Goal: Information Seeking & Learning: Learn about a topic

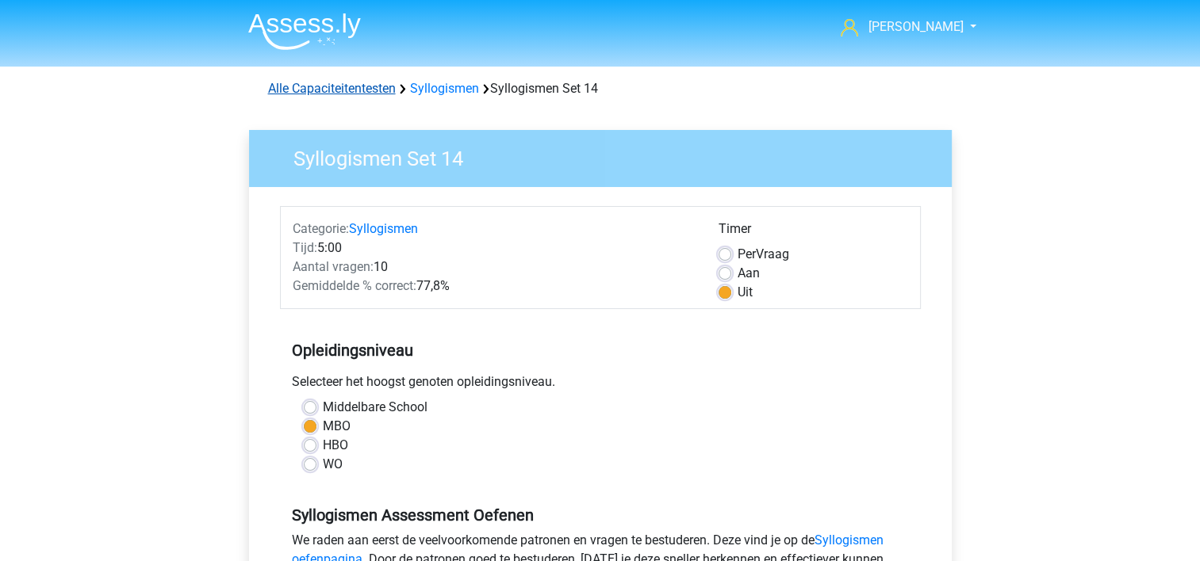
click at [319, 83] on link "Alle Capaciteitentesten" at bounding box center [332, 88] width 128 height 15
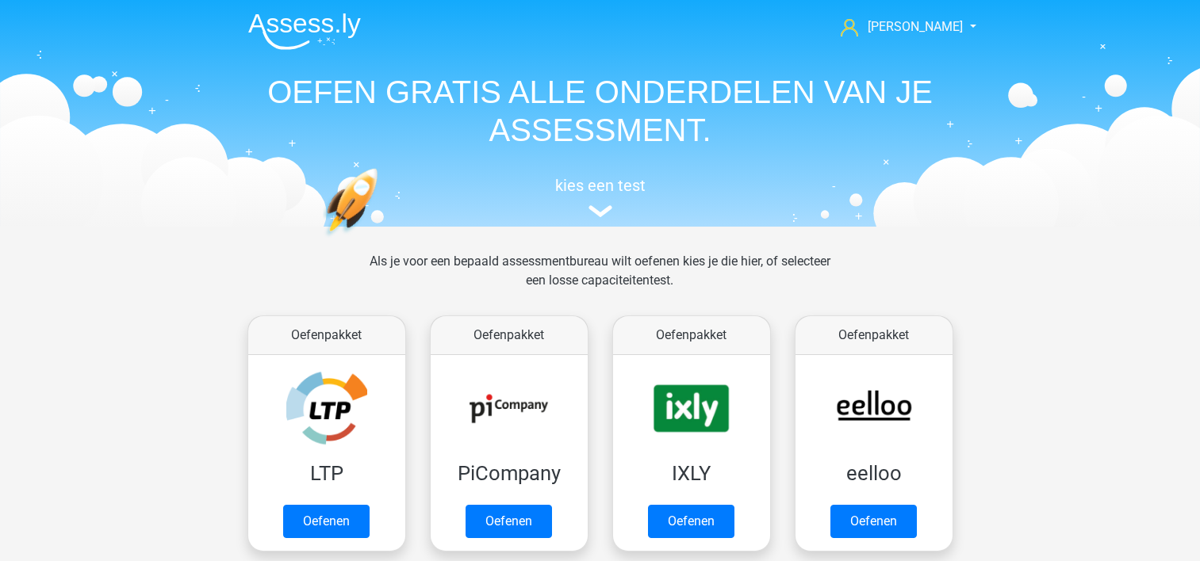
scroll to position [672, 0]
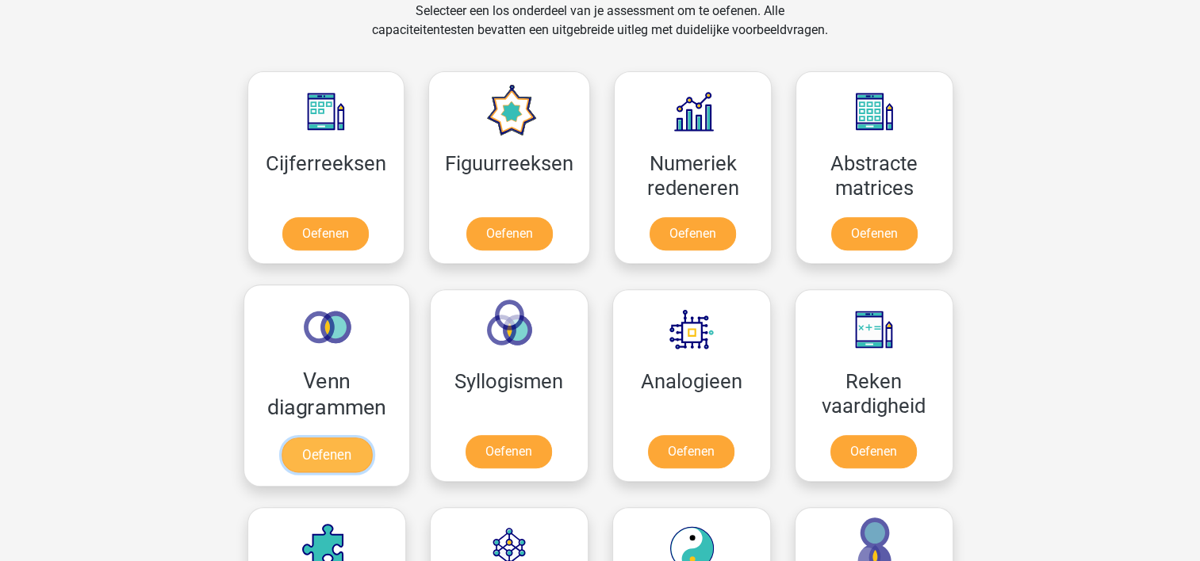
click at [339, 454] on link "Oefenen" at bounding box center [326, 455] width 90 height 35
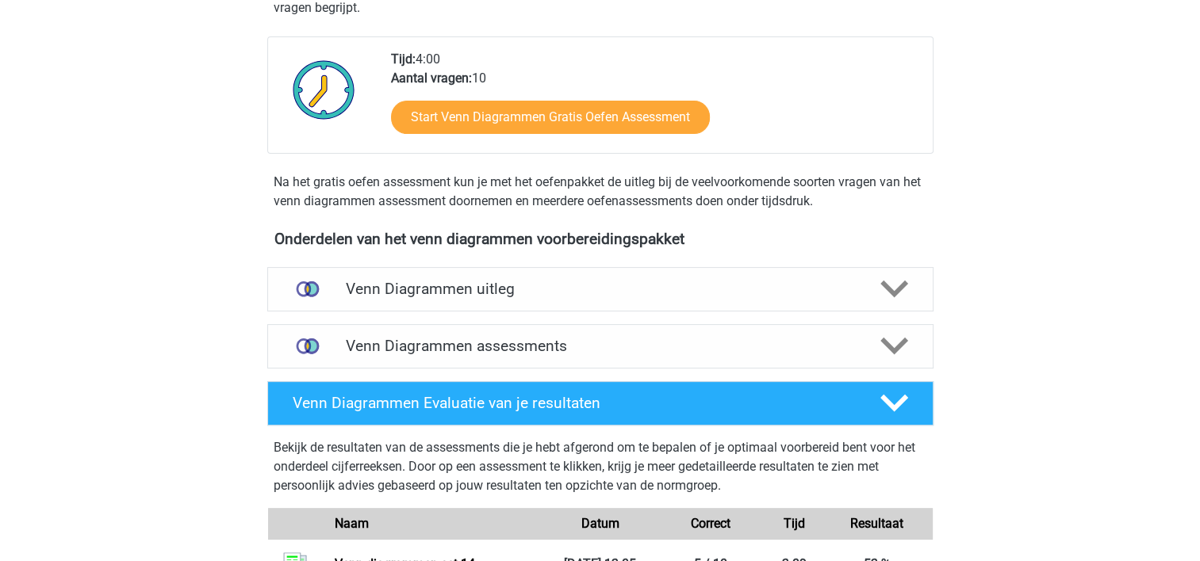
scroll to position [313, 0]
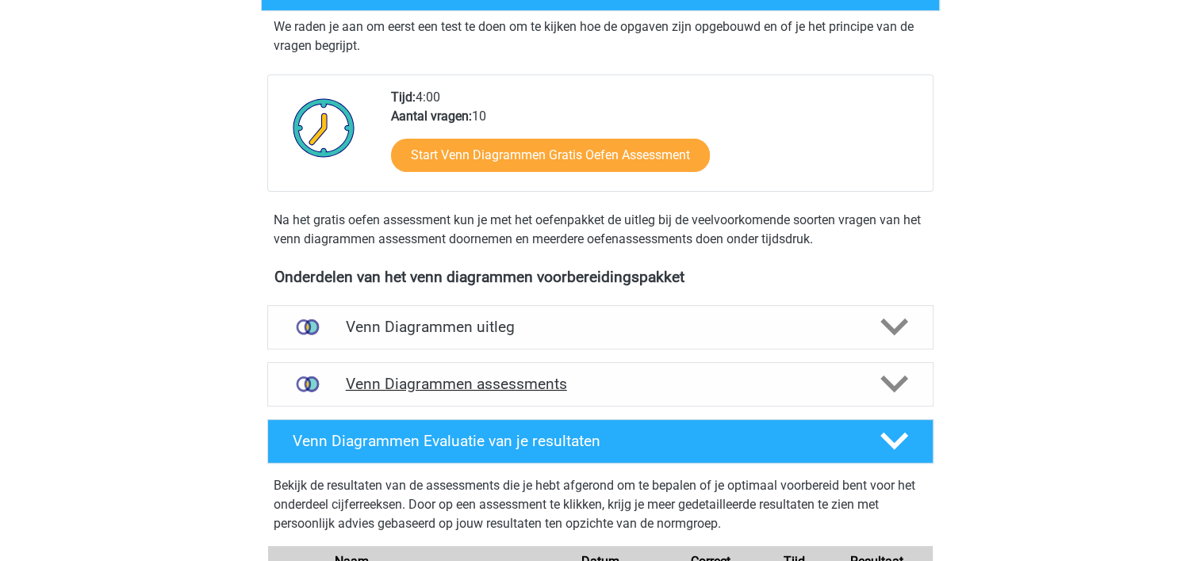
click at [894, 380] on icon at bounding box center [894, 384] width 28 height 28
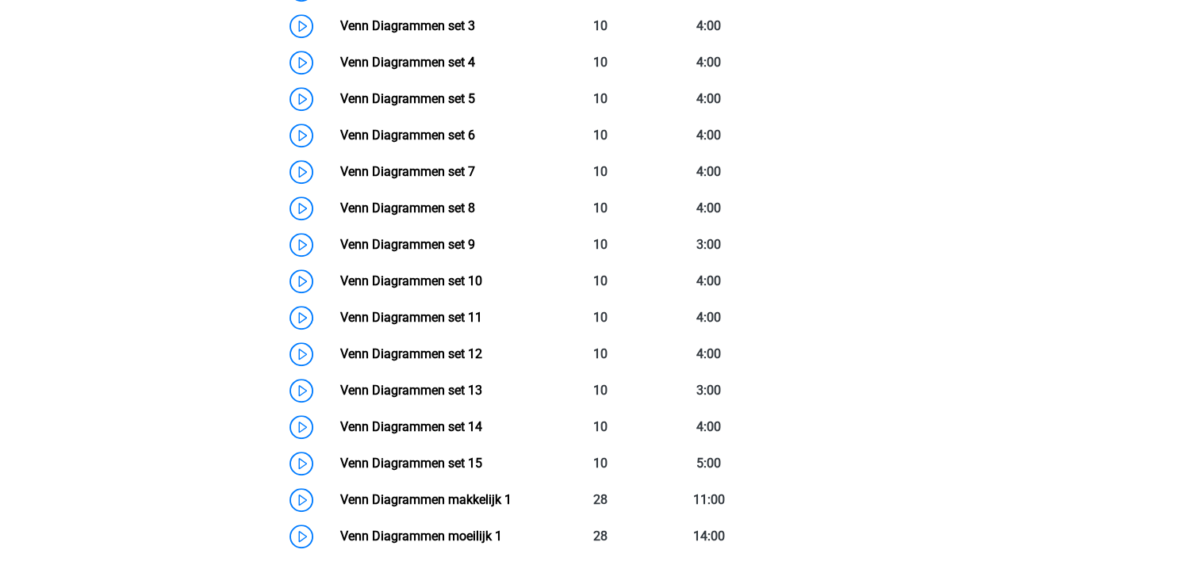
scroll to position [933, 0]
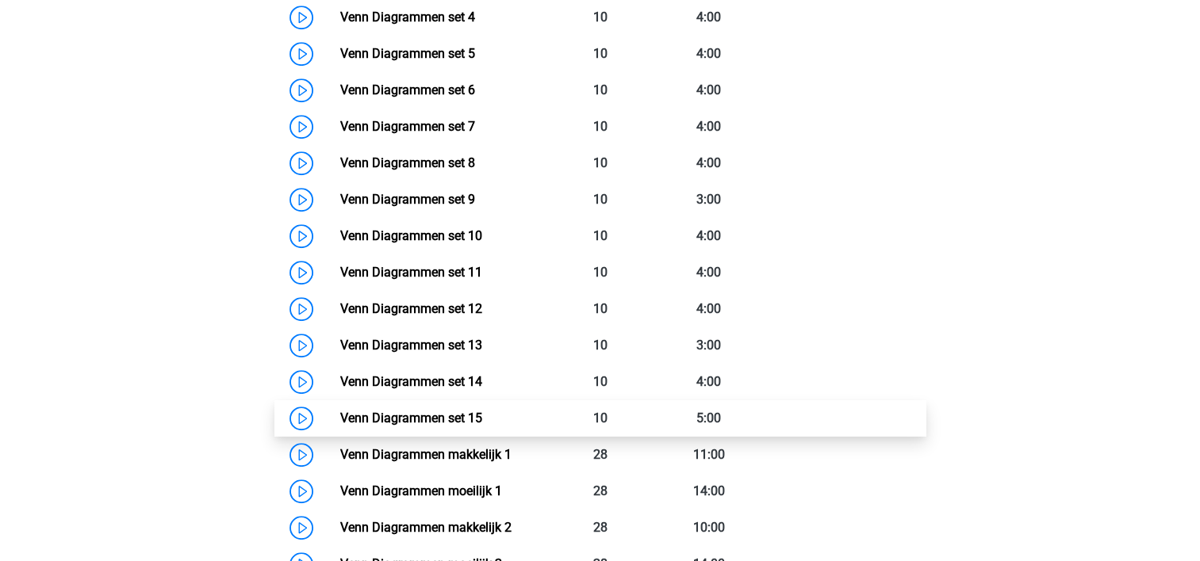
click at [450, 419] on link "Venn Diagrammen set 15" at bounding box center [411, 418] width 142 height 15
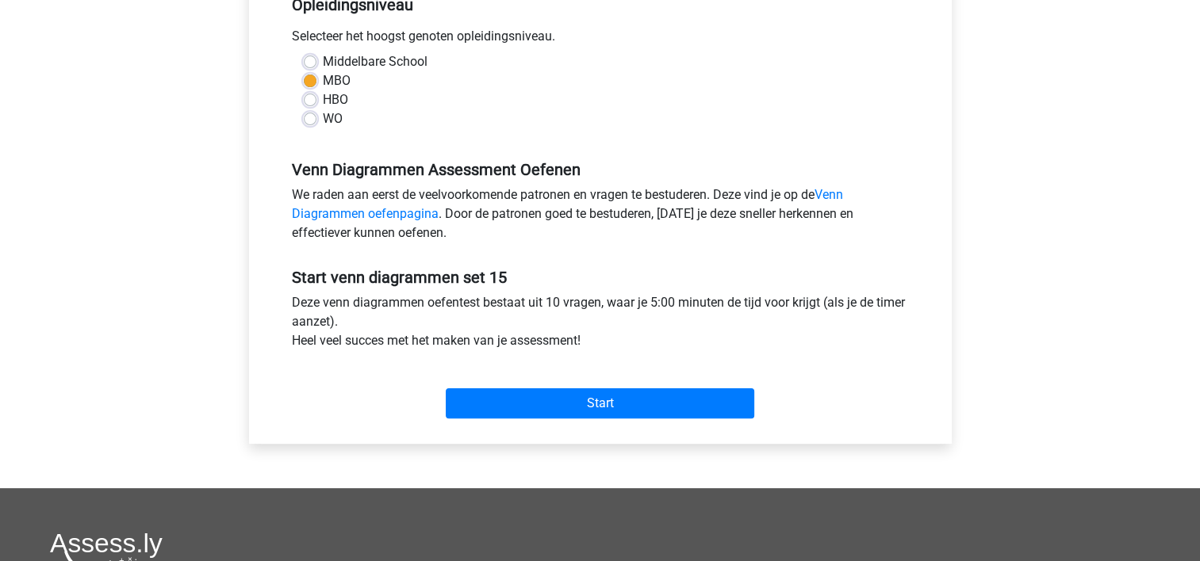
scroll to position [378, 0]
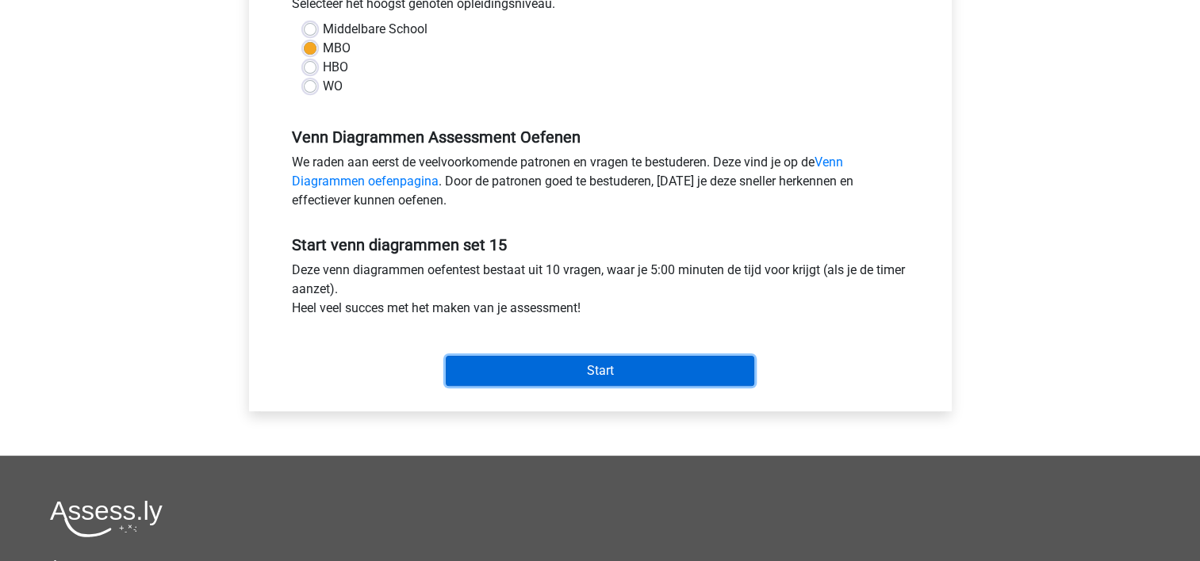
click at [720, 365] on input "Start" at bounding box center [600, 371] width 308 height 30
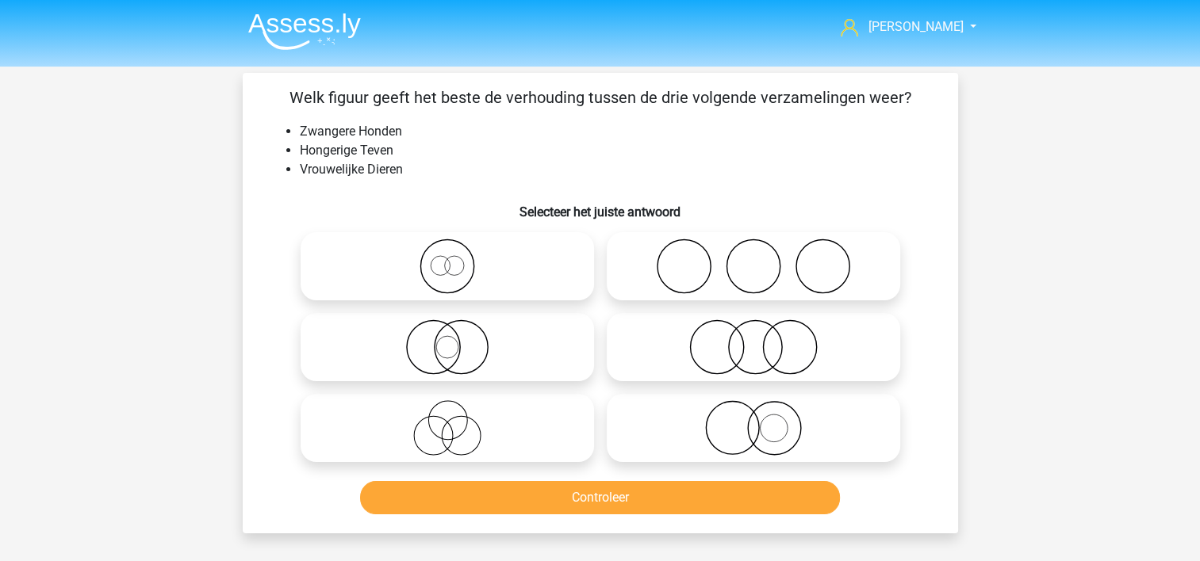
click at [374, 420] on icon at bounding box center [447, 427] width 281 height 55
click at [447, 420] on input "radio" at bounding box center [452, 415] width 10 height 10
radio input "true"
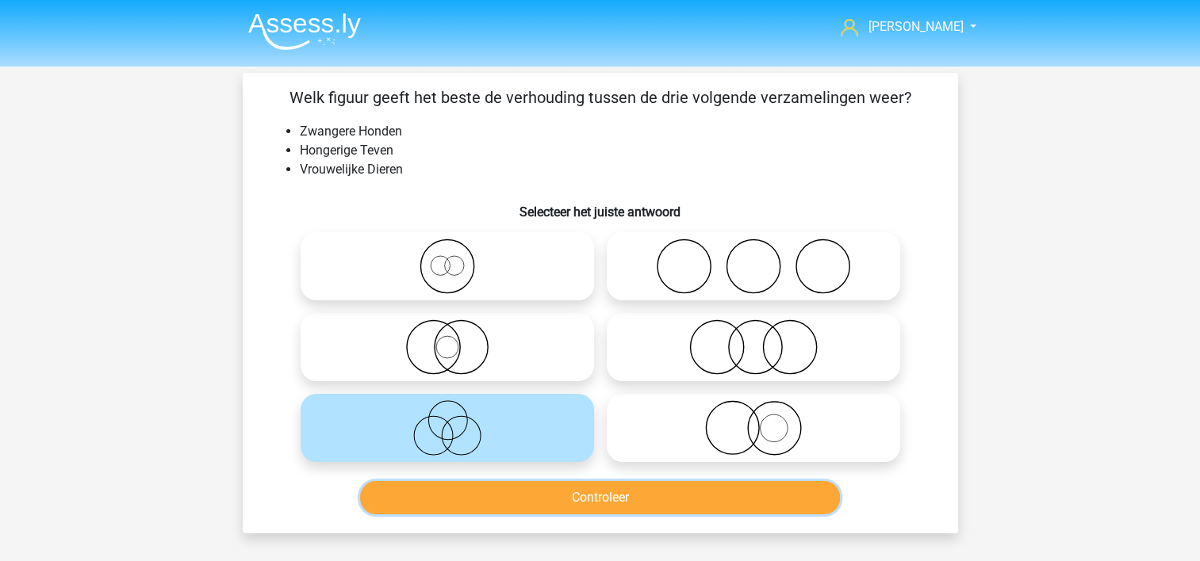
click at [408, 492] on button "Controleer" at bounding box center [600, 497] width 480 height 33
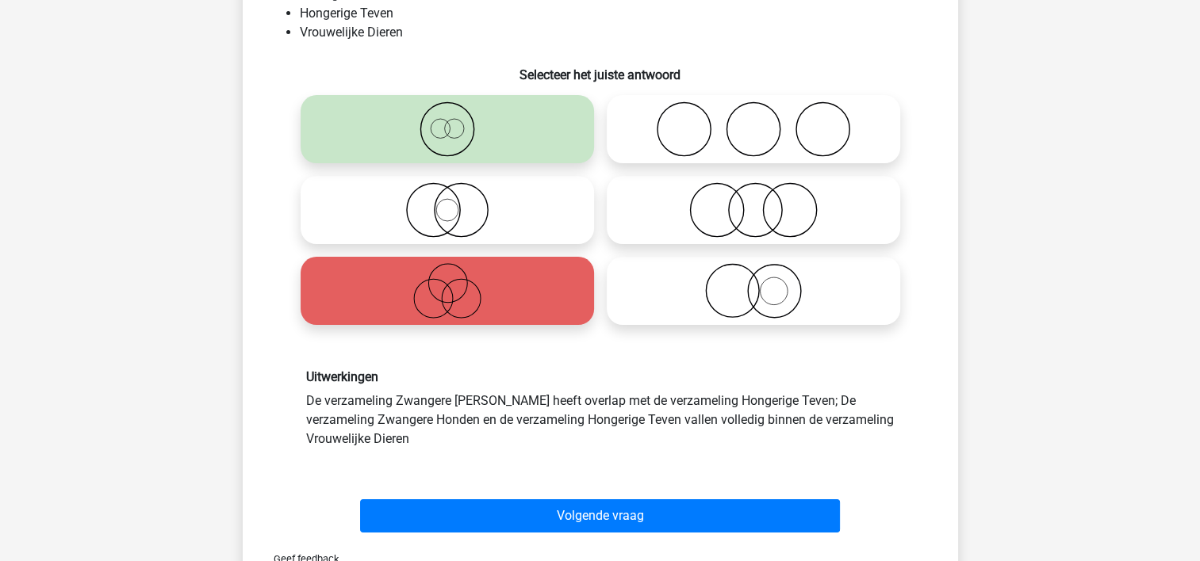
scroll to position [139, 0]
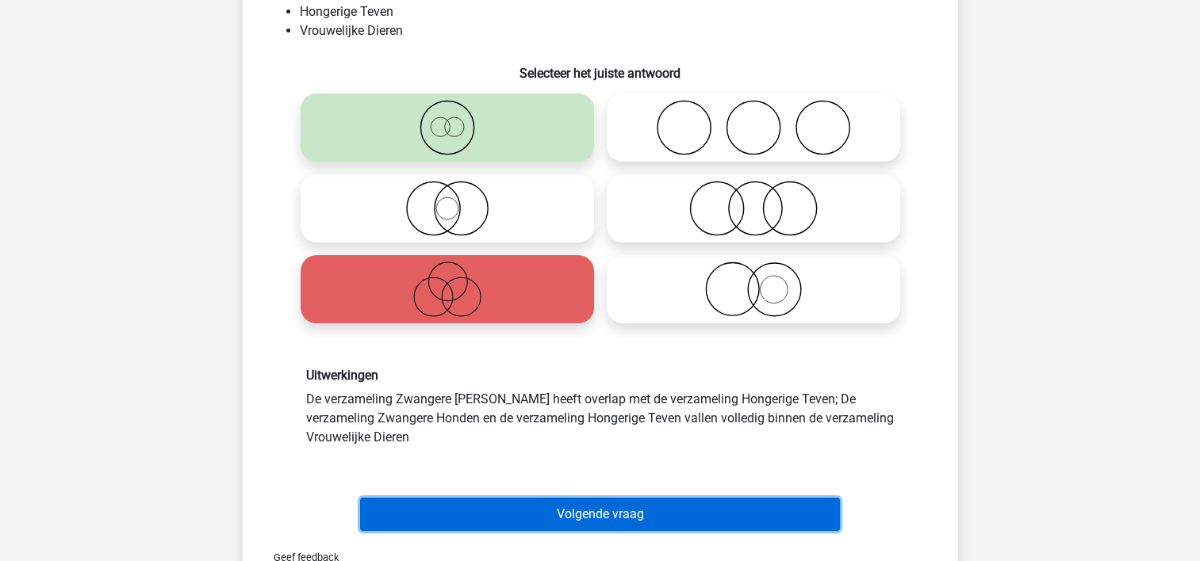
click at [780, 511] on button "Volgende vraag" at bounding box center [600, 514] width 480 height 33
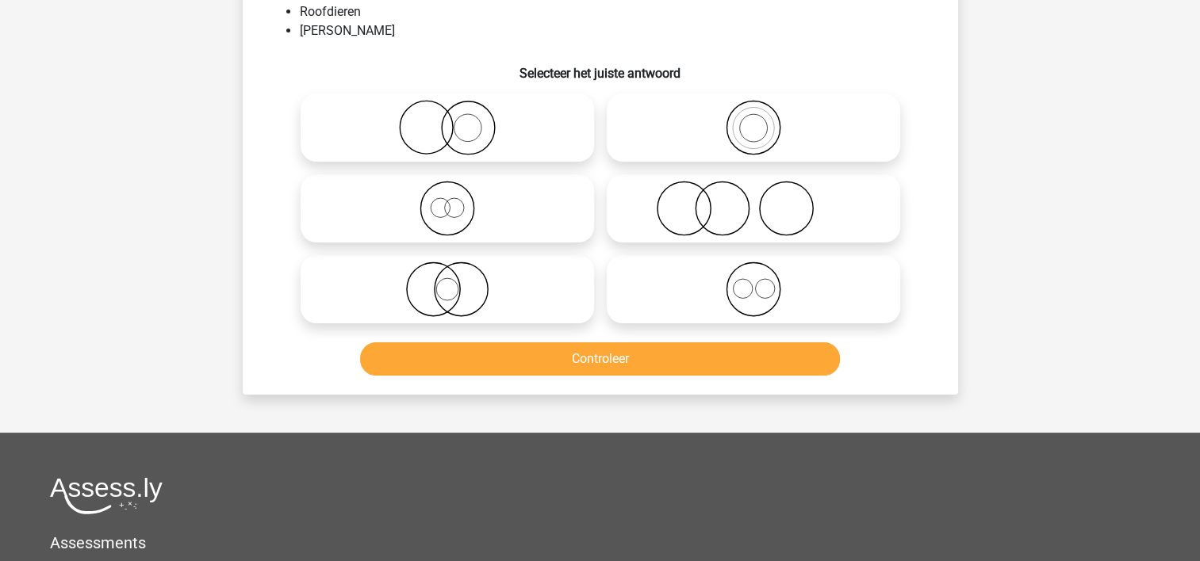
scroll to position [73, 0]
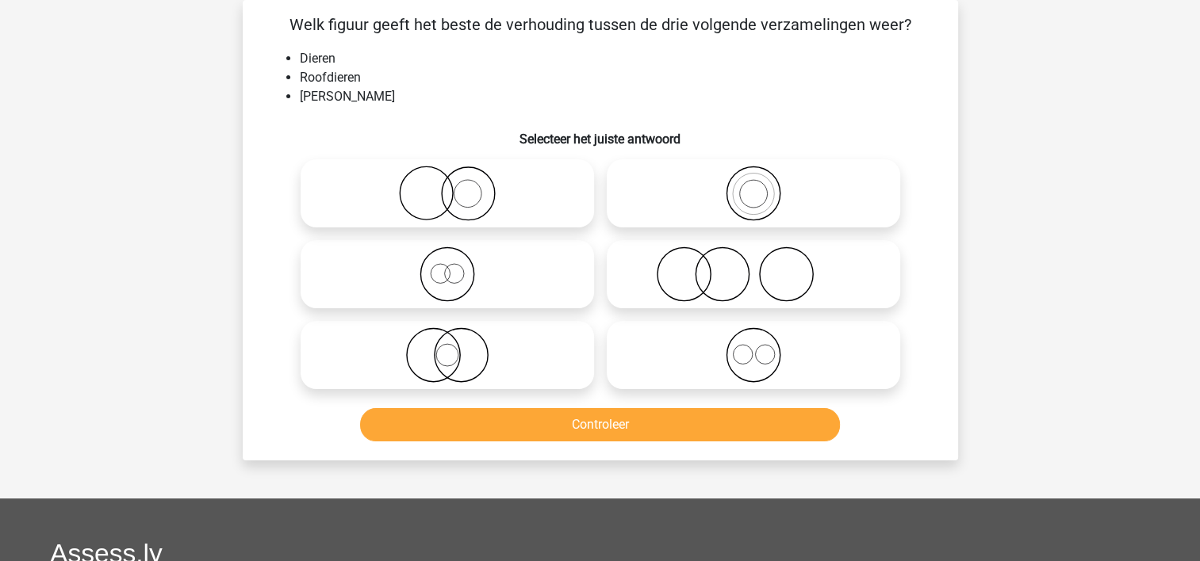
click at [373, 262] on icon at bounding box center [447, 274] width 281 height 55
click at [447, 262] on input "radio" at bounding box center [452, 261] width 10 height 10
radio input "true"
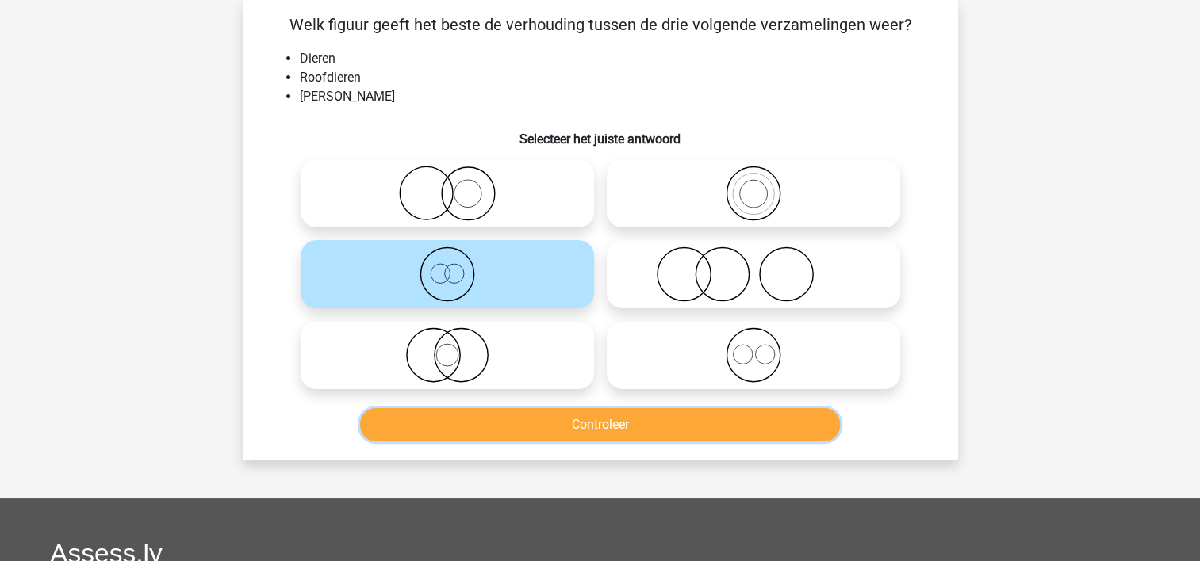
click at [427, 413] on button "Controleer" at bounding box center [600, 424] width 480 height 33
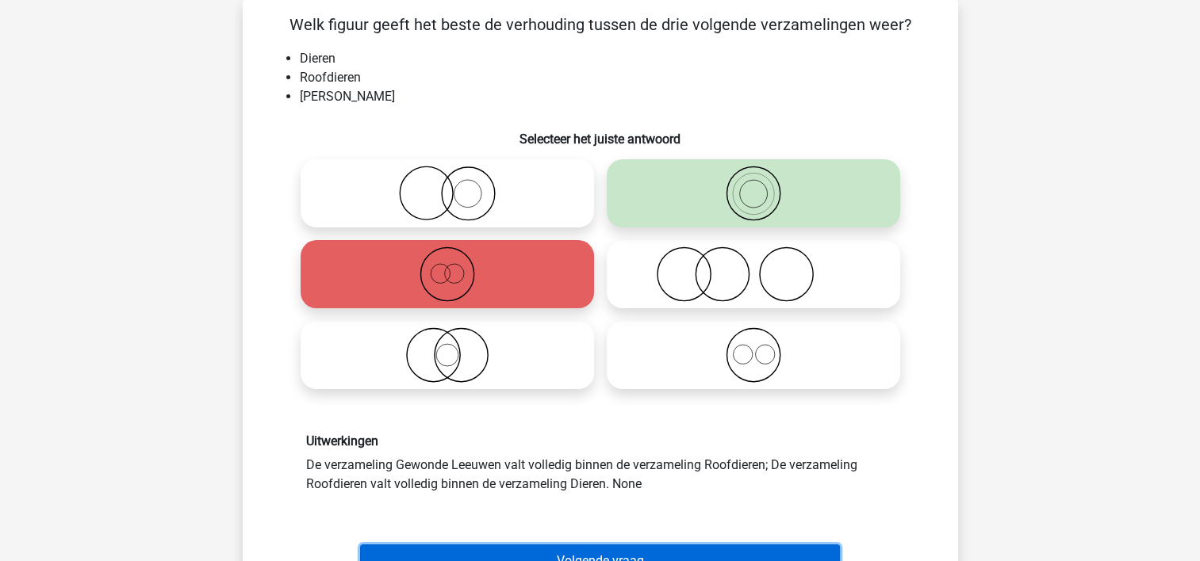
click at [752, 549] on button "Volgende vraag" at bounding box center [600, 561] width 480 height 33
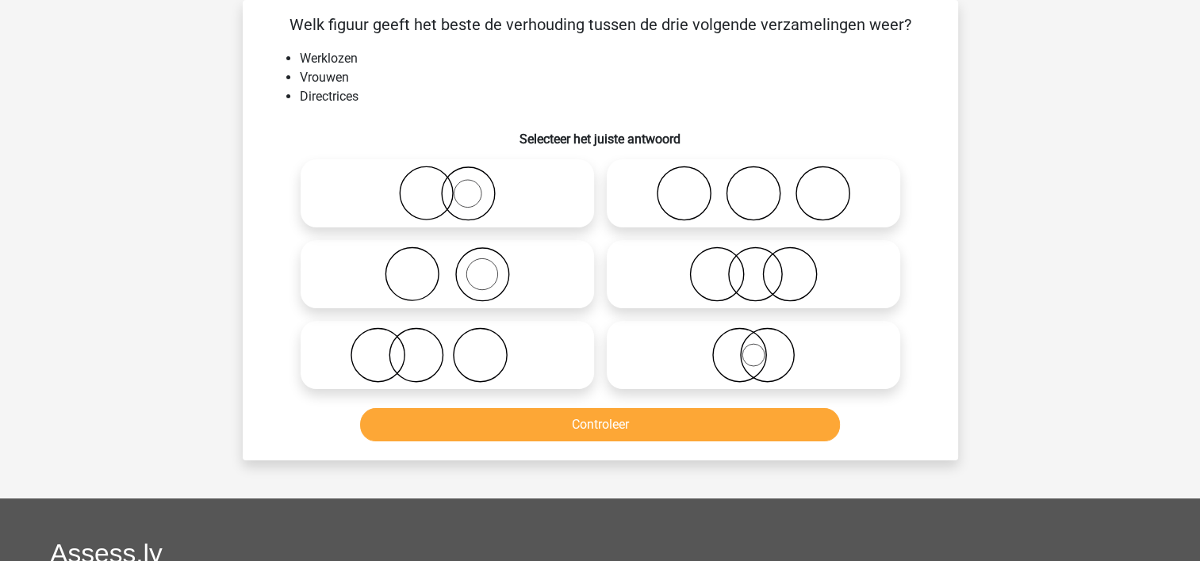
click at [348, 183] on icon at bounding box center [447, 193] width 281 height 55
click at [447, 183] on input "radio" at bounding box center [452, 180] width 10 height 10
radio input "true"
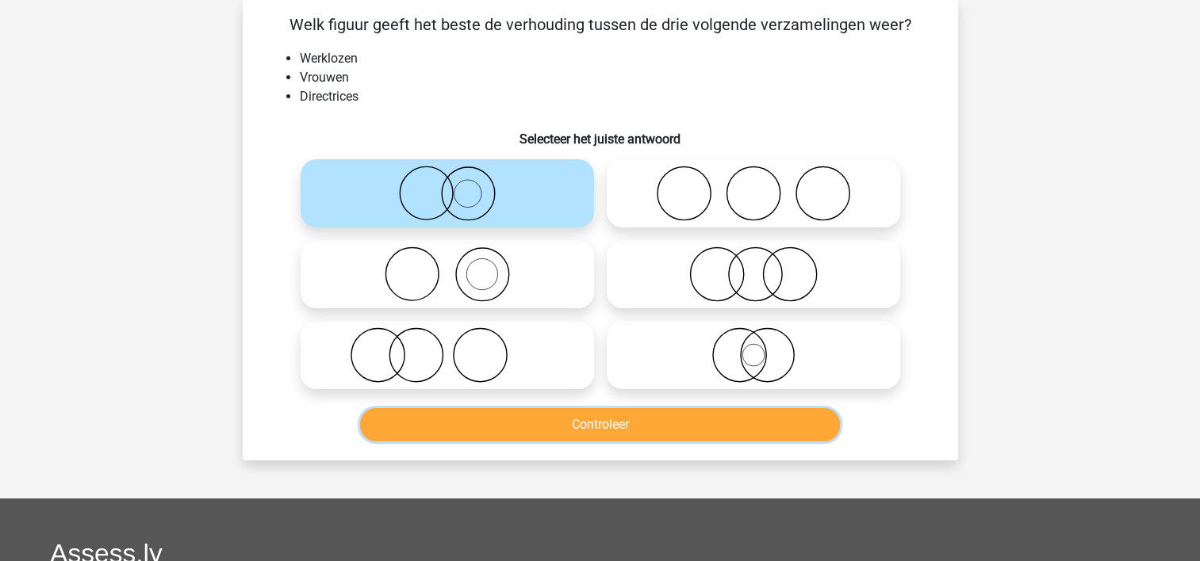
click at [453, 412] on button "Controleer" at bounding box center [600, 424] width 480 height 33
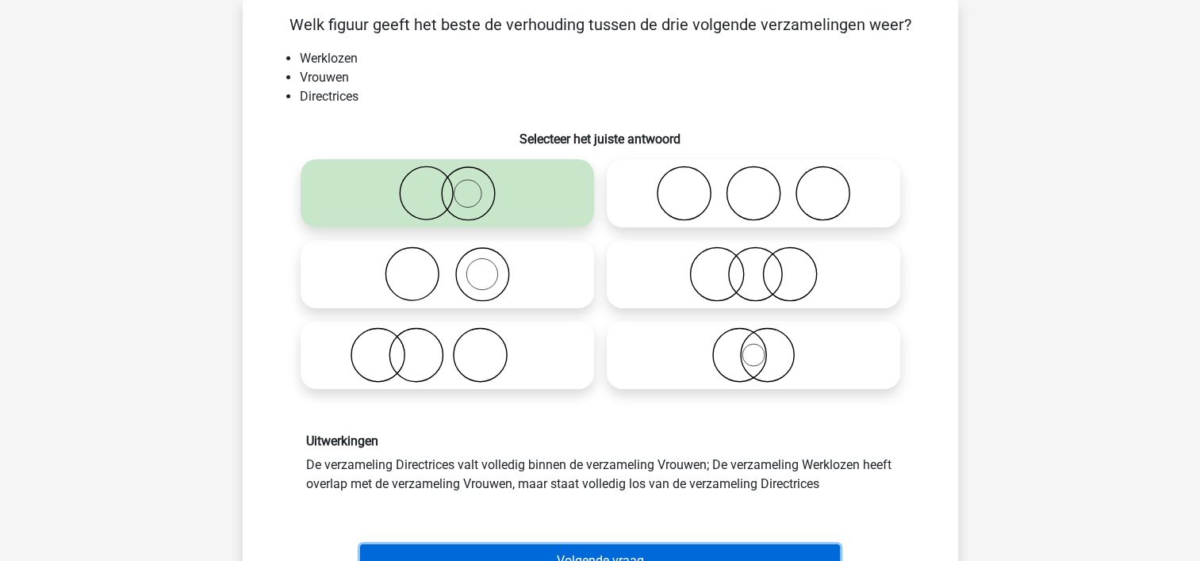
click at [511, 550] on button "Volgende vraag" at bounding box center [600, 561] width 480 height 33
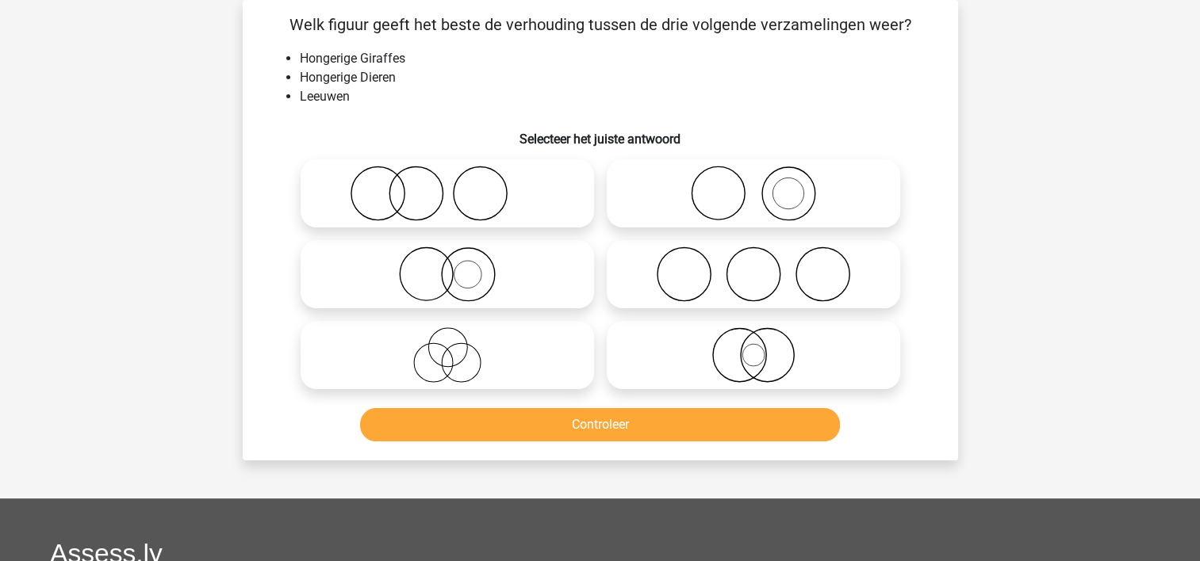
click at [347, 257] on icon at bounding box center [447, 274] width 281 height 55
click at [447, 257] on input "radio" at bounding box center [452, 261] width 10 height 10
radio input "true"
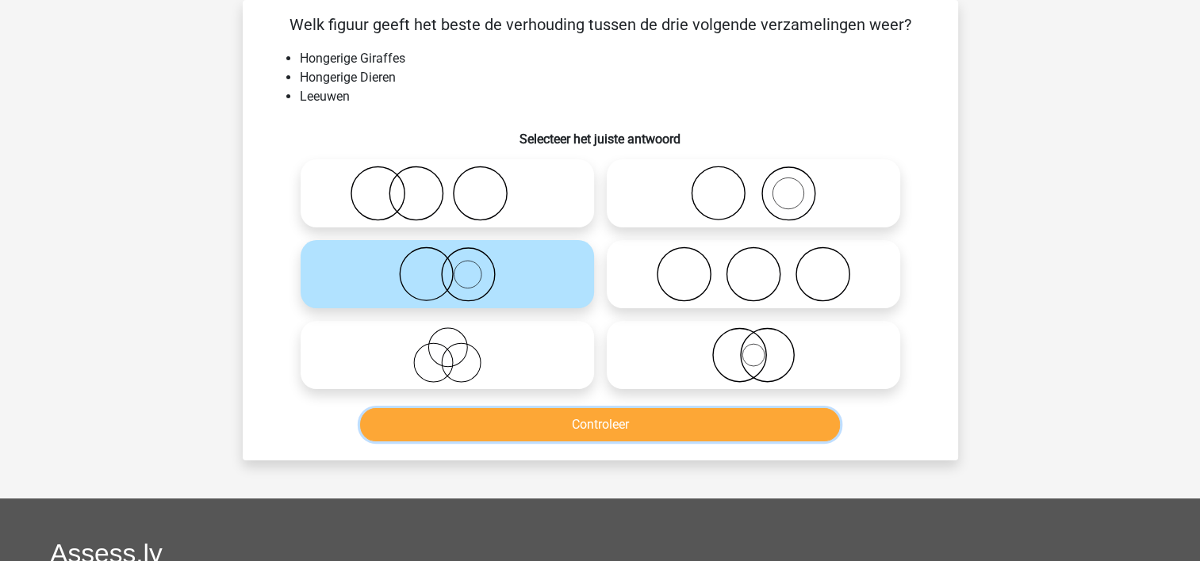
click at [438, 421] on button "Controleer" at bounding box center [600, 424] width 480 height 33
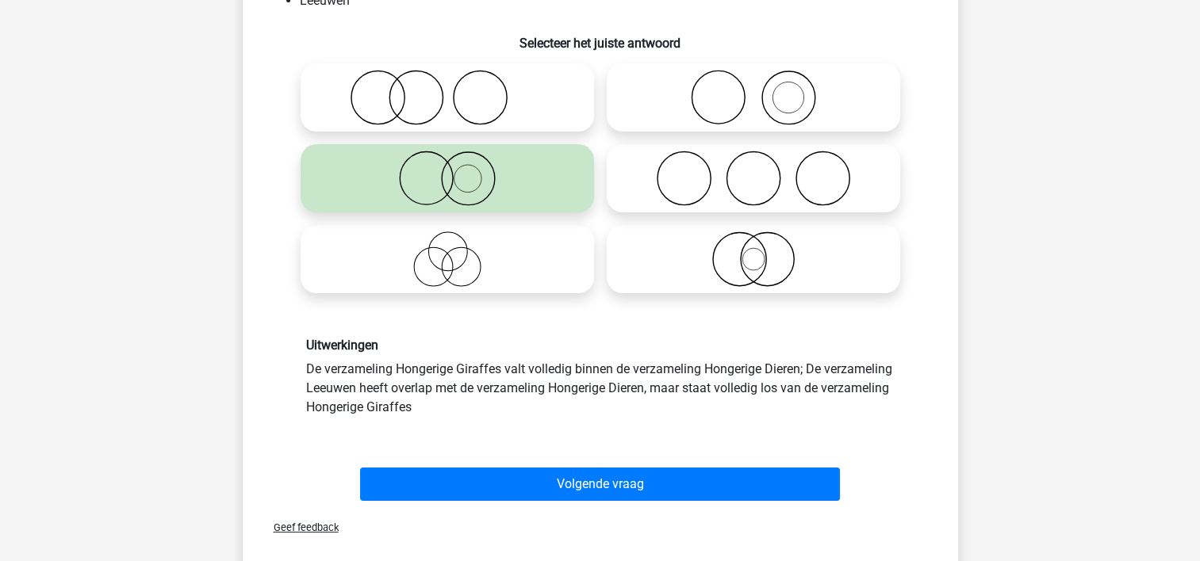
scroll to position [181, 0]
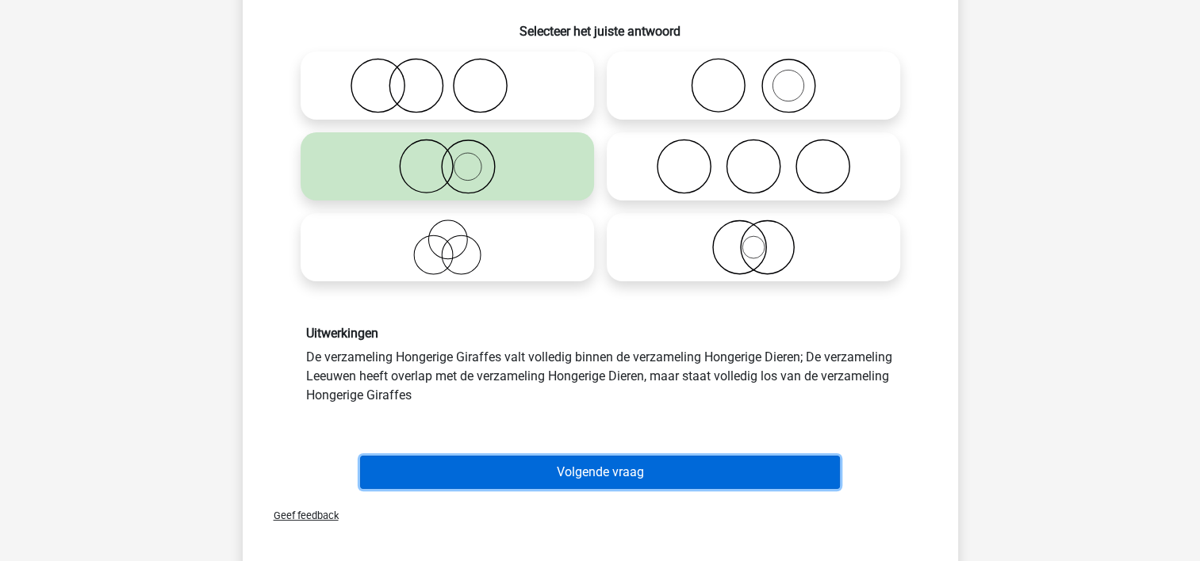
click at [741, 456] on button "Volgende vraag" at bounding box center [600, 472] width 480 height 33
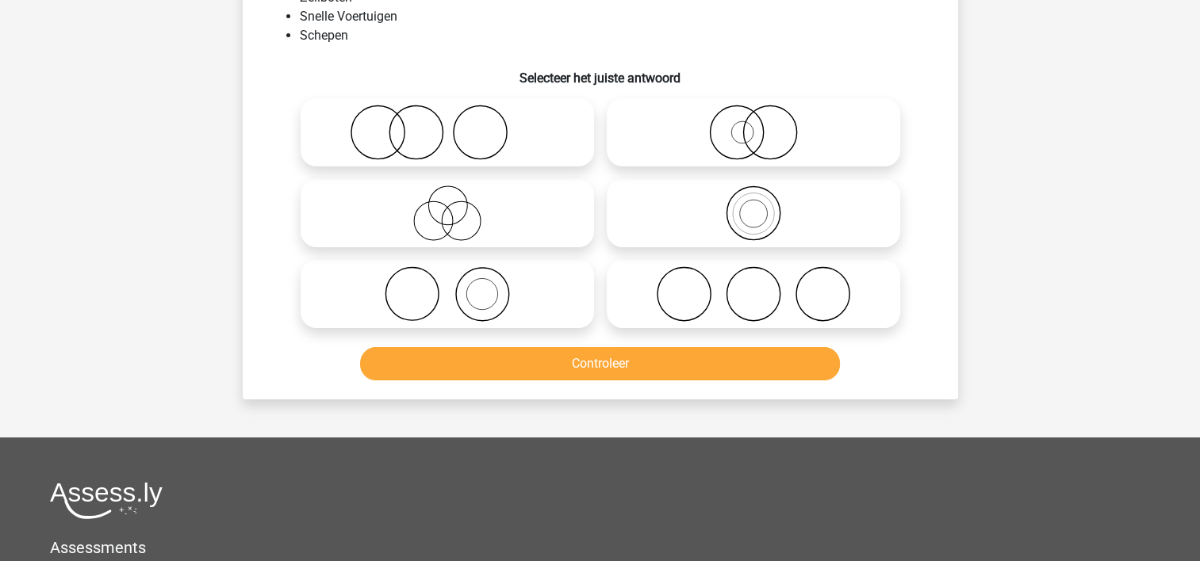
scroll to position [73, 0]
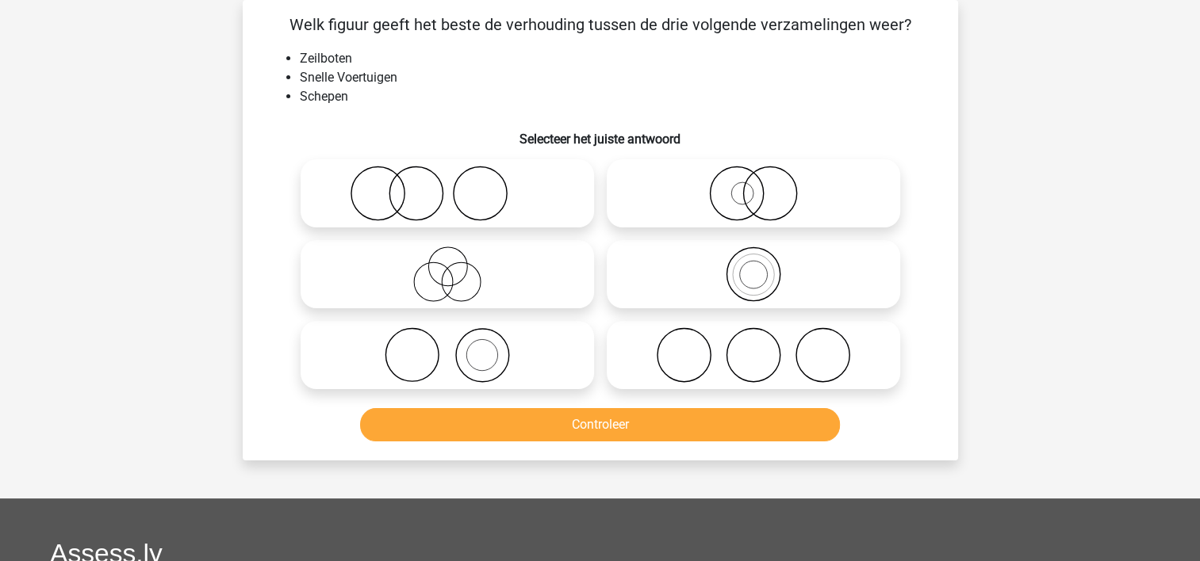
click at [1199, 235] on html "gerard gelavi76@gmail.com Nederlands English" at bounding box center [600, 422] width 1200 height 990
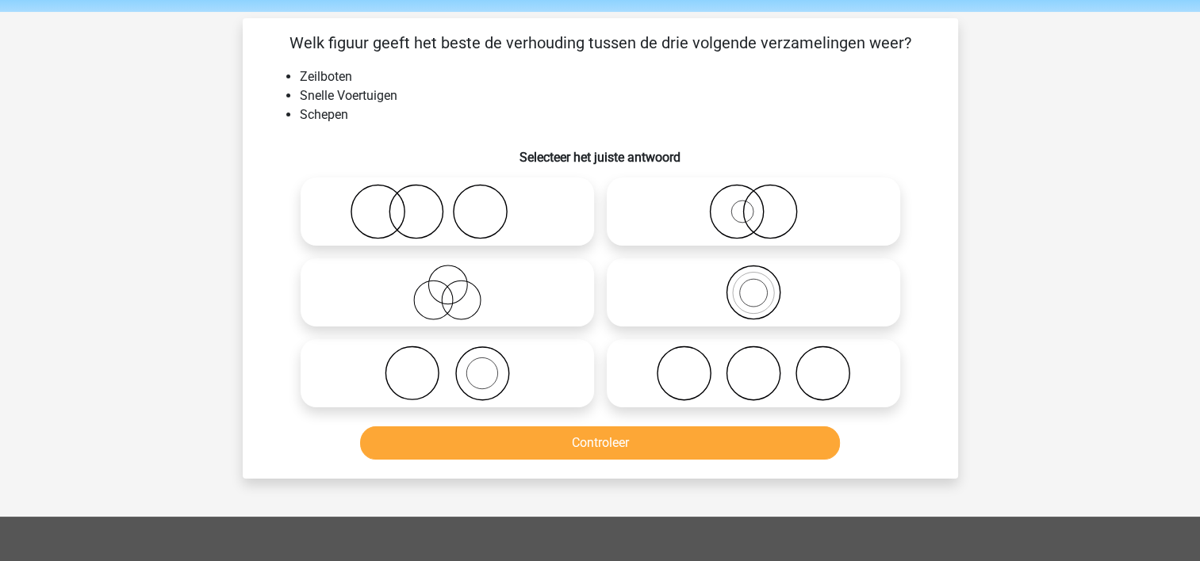
scroll to position [79, 0]
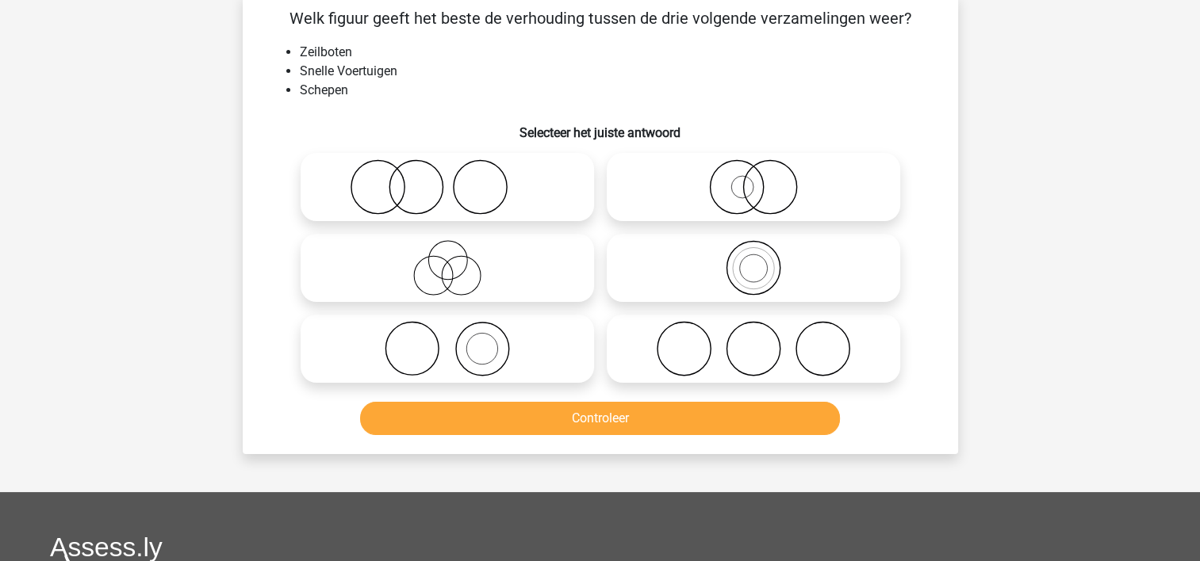
click at [545, 329] on icon at bounding box center [447, 348] width 281 height 55
click at [457, 331] on input "radio" at bounding box center [452, 336] width 10 height 10
radio input "true"
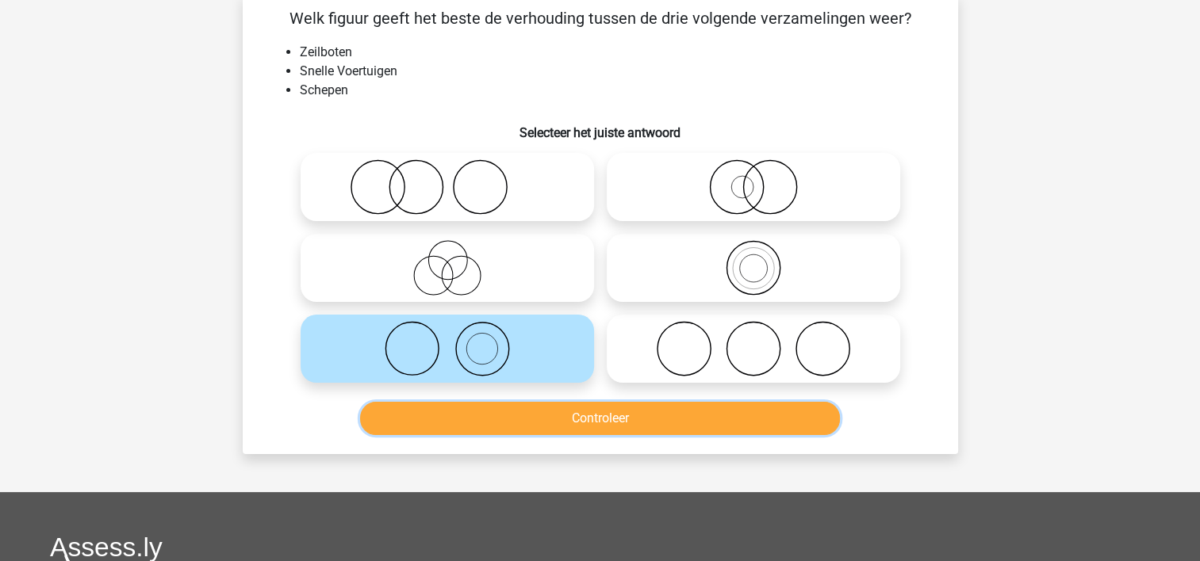
click at [536, 413] on button "Controleer" at bounding box center [600, 418] width 480 height 33
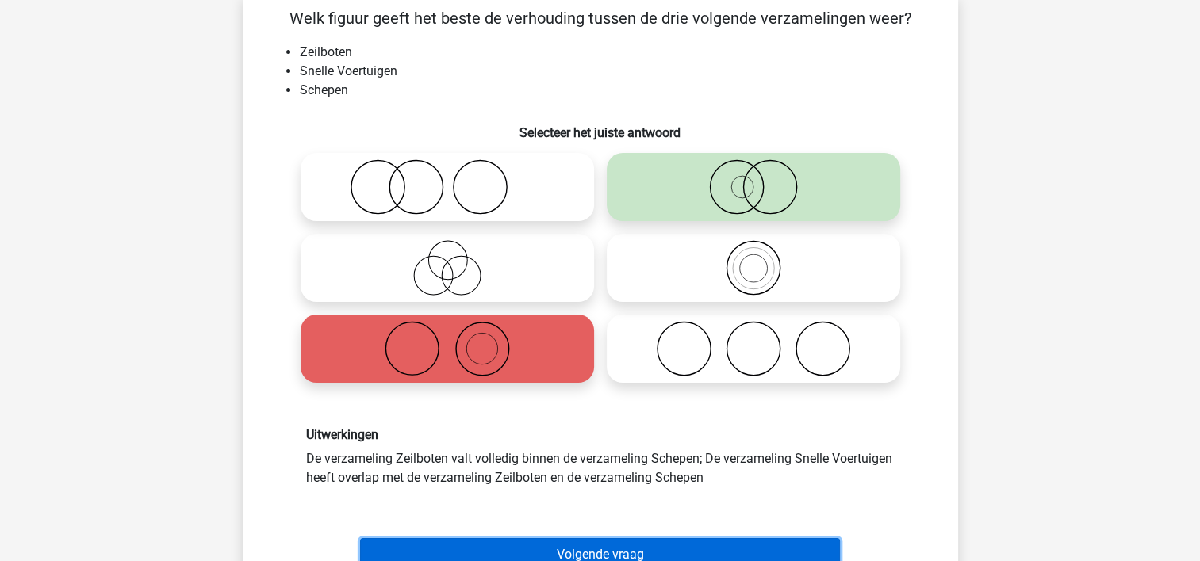
click at [669, 541] on button "Volgende vraag" at bounding box center [600, 554] width 480 height 33
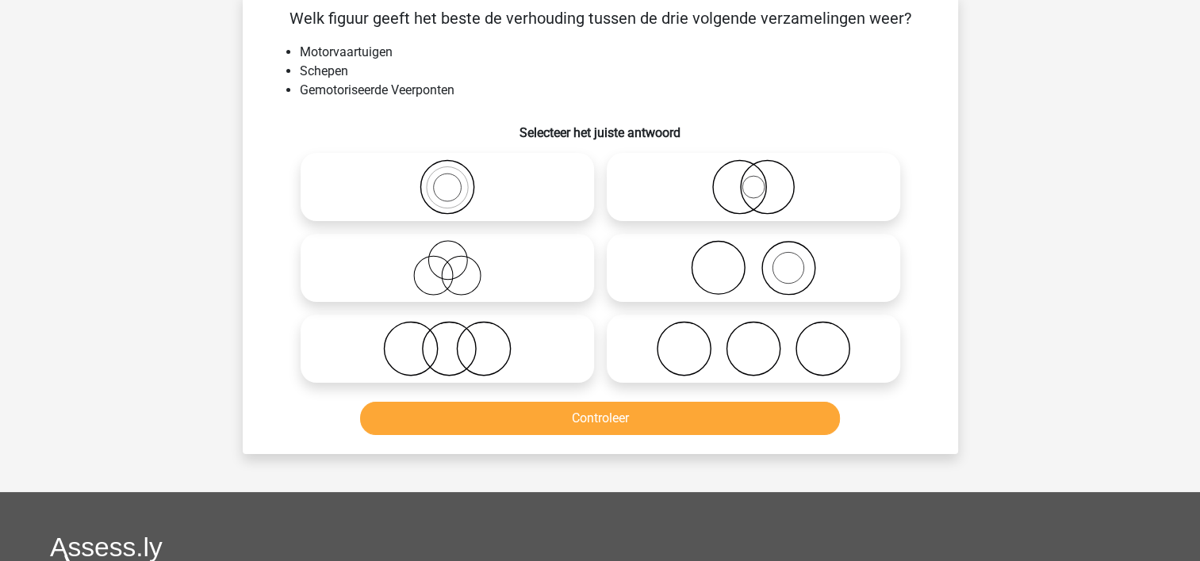
scroll to position [73, 0]
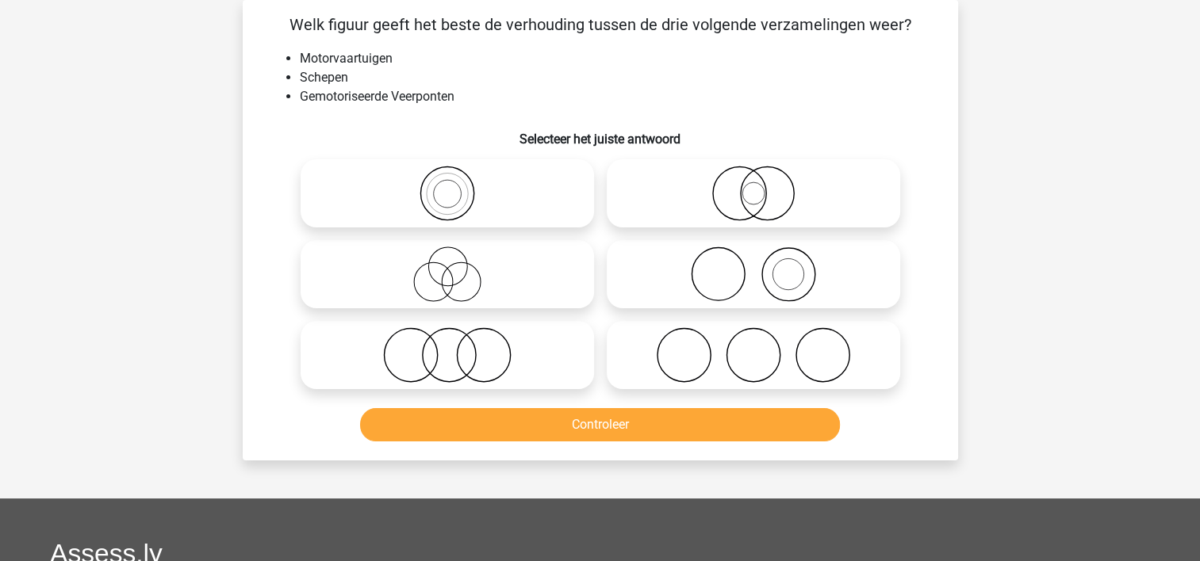
click at [373, 206] on icon at bounding box center [447, 193] width 281 height 55
click at [447, 186] on input "radio" at bounding box center [452, 180] width 10 height 10
radio input "true"
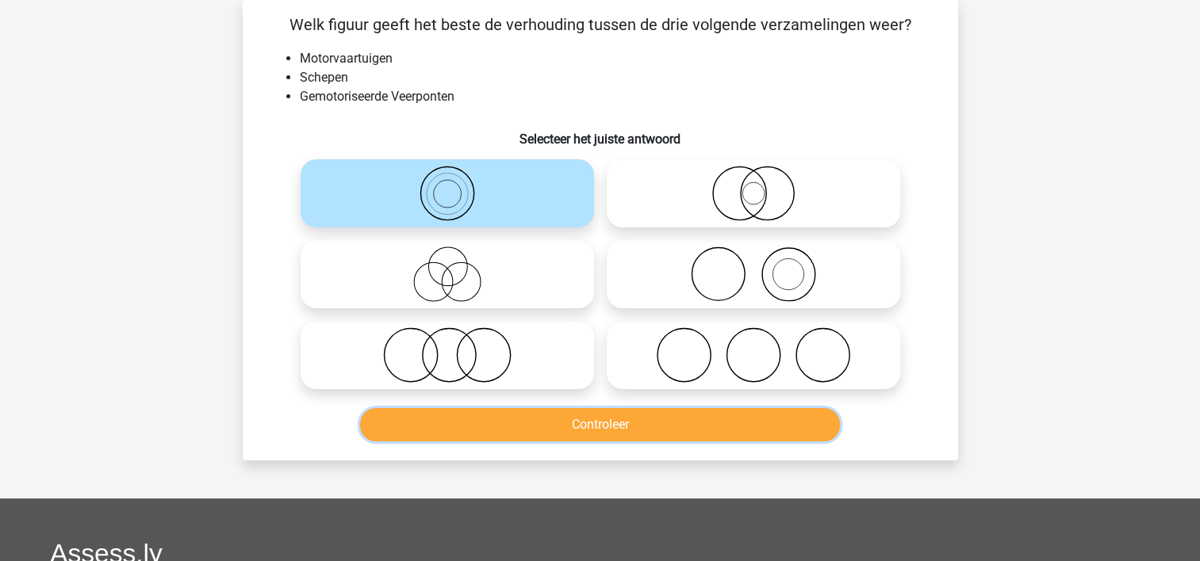
click at [444, 414] on button "Controleer" at bounding box center [600, 424] width 480 height 33
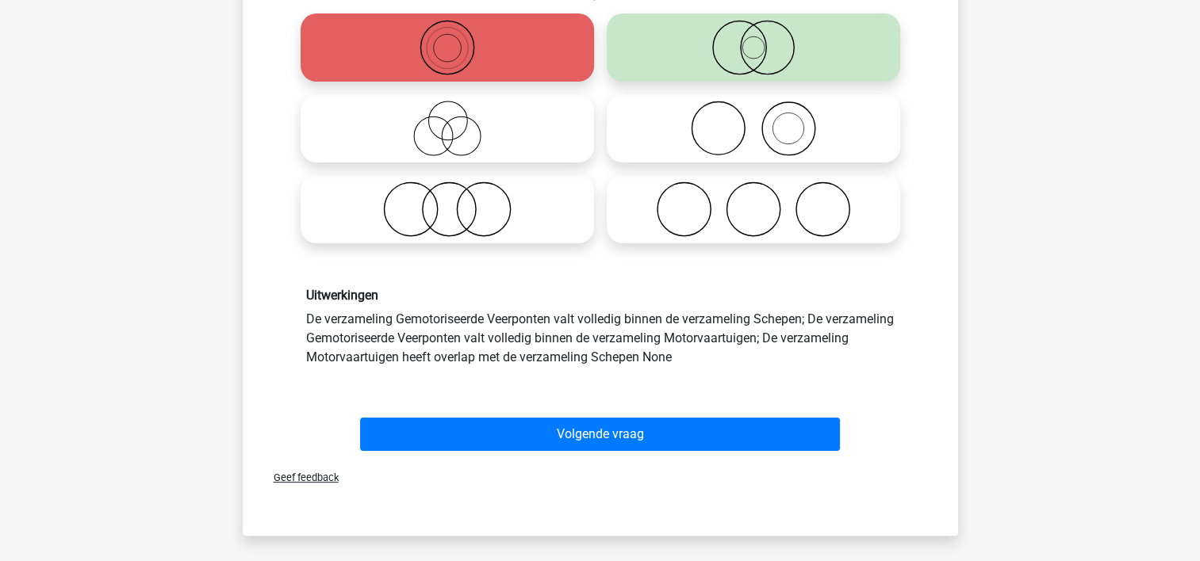
scroll to position [232, 0]
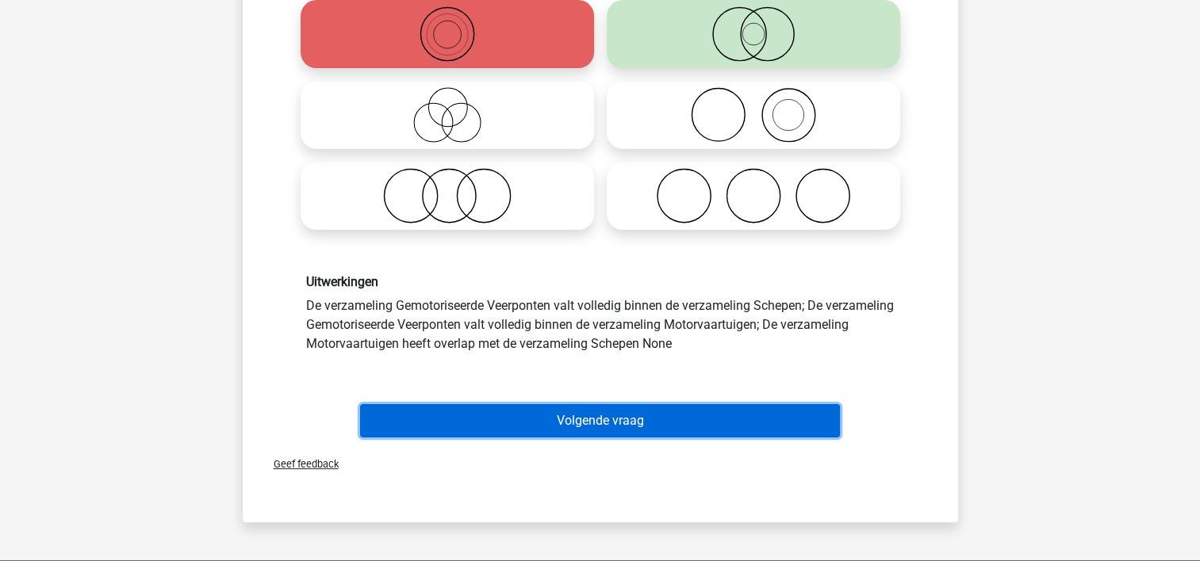
click at [803, 419] on button "Volgende vraag" at bounding box center [600, 420] width 480 height 33
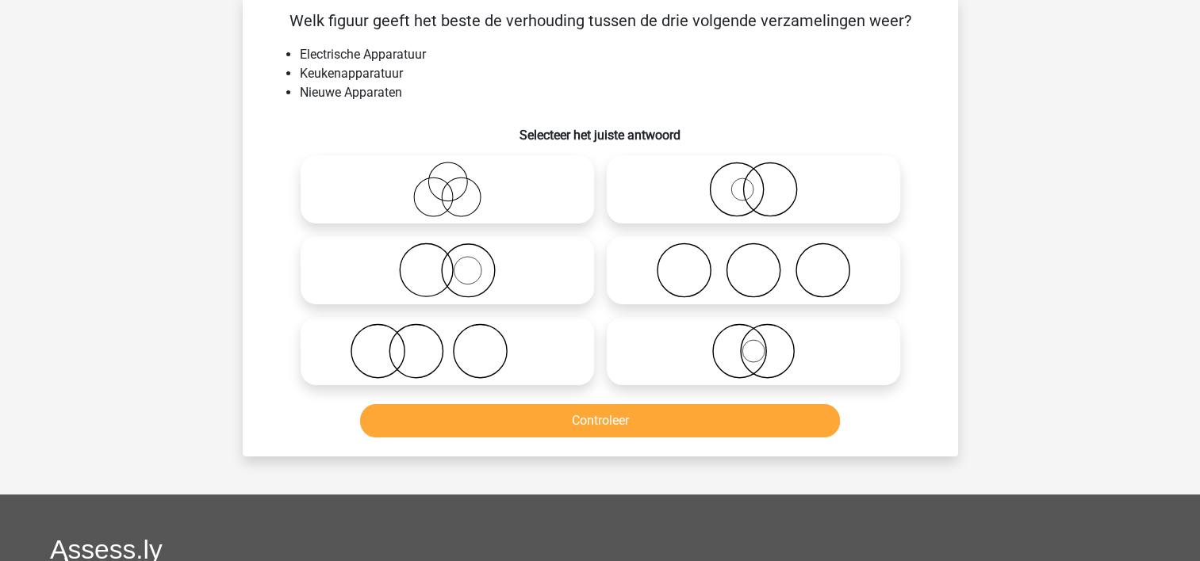
scroll to position [73, 0]
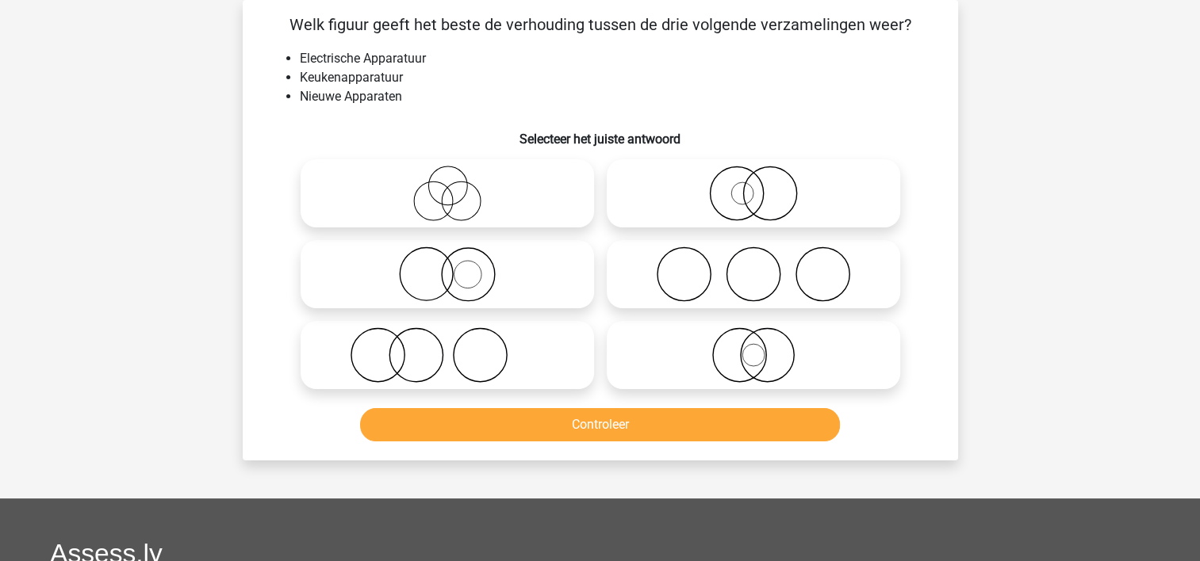
click at [365, 349] on icon at bounding box center [447, 354] width 281 height 55
click at [447, 347] on input "radio" at bounding box center [452, 342] width 10 height 10
radio input "true"
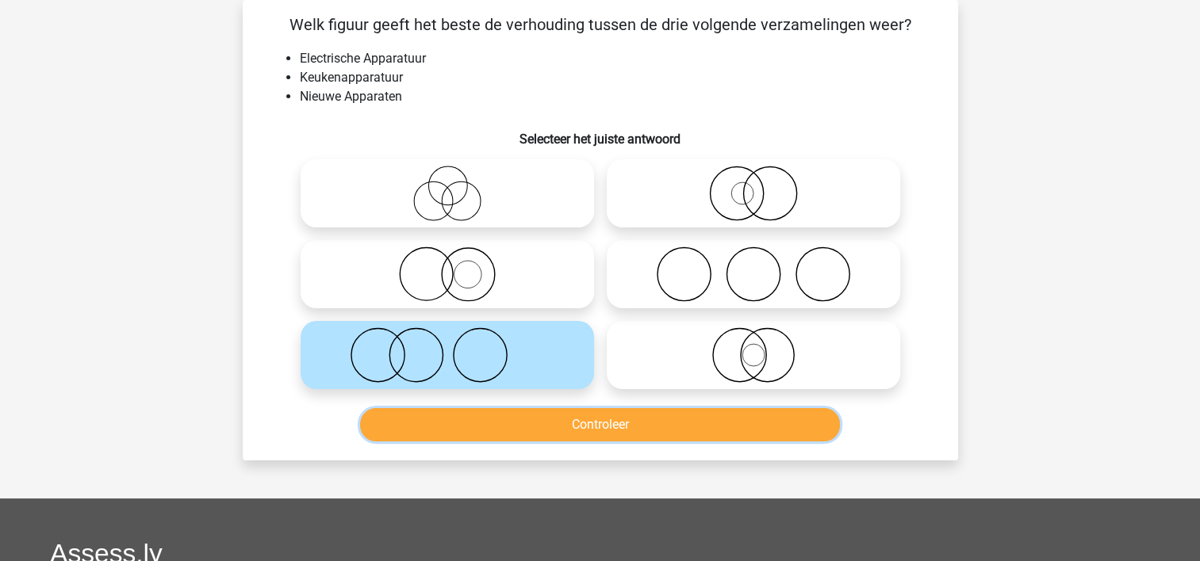
click at [419, 431] on button "Controleer" at bounding box center [600, 424] width 480 height 33
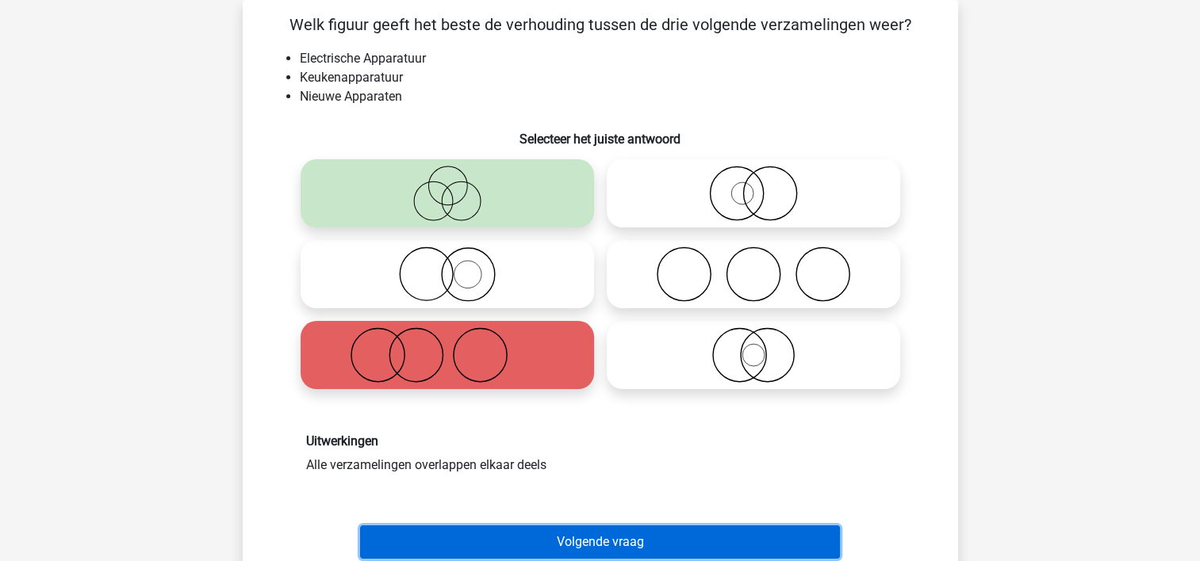
click at [669, 538] on button "Volgende vraag" at bounding box center [600, 542] width 480 height 33
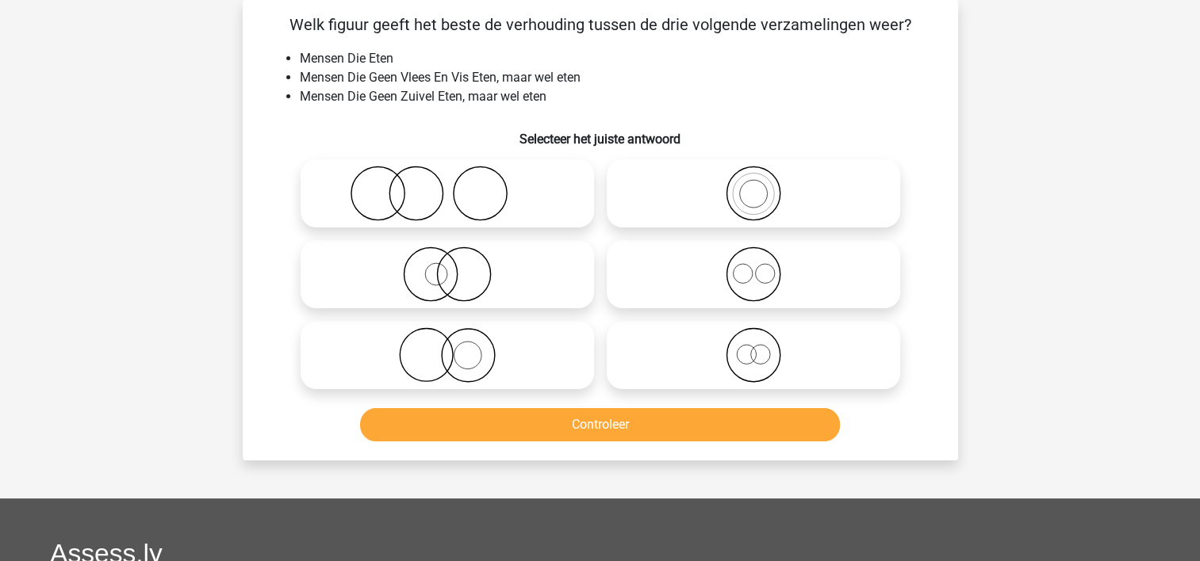
click at [791, 287] on icon at bounding box center [753, 274] width 281 height 55
click at [764, 266] on input "radio" at bounding box center [758, 261] width 10 height 10
radio input "true"
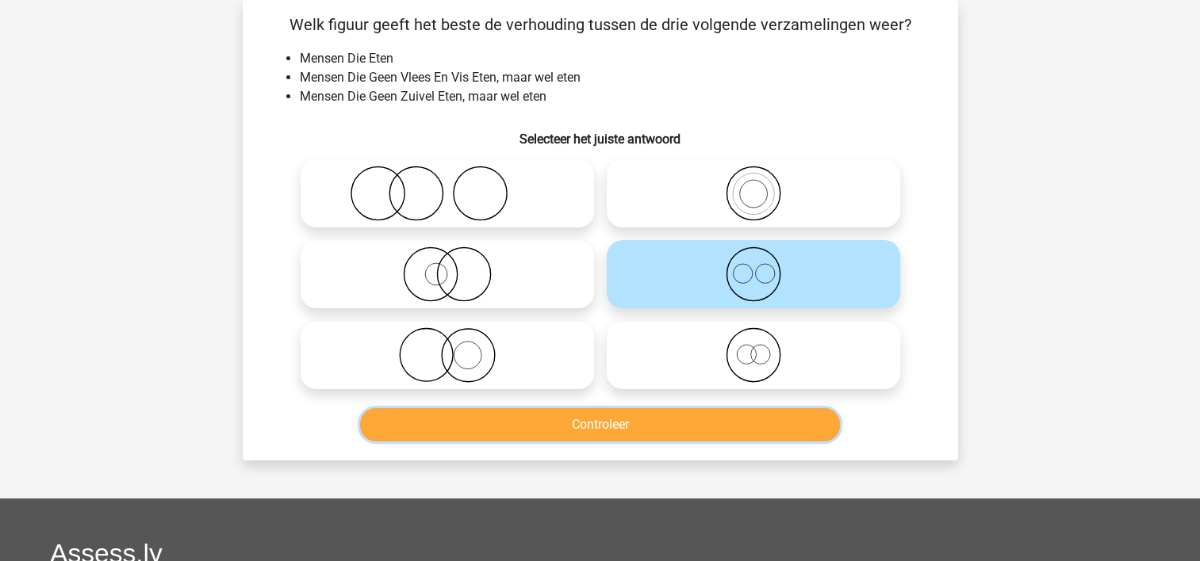
click at [727, 422] on button "Controleer" at bounding box center [600, 424] width 480 height 33
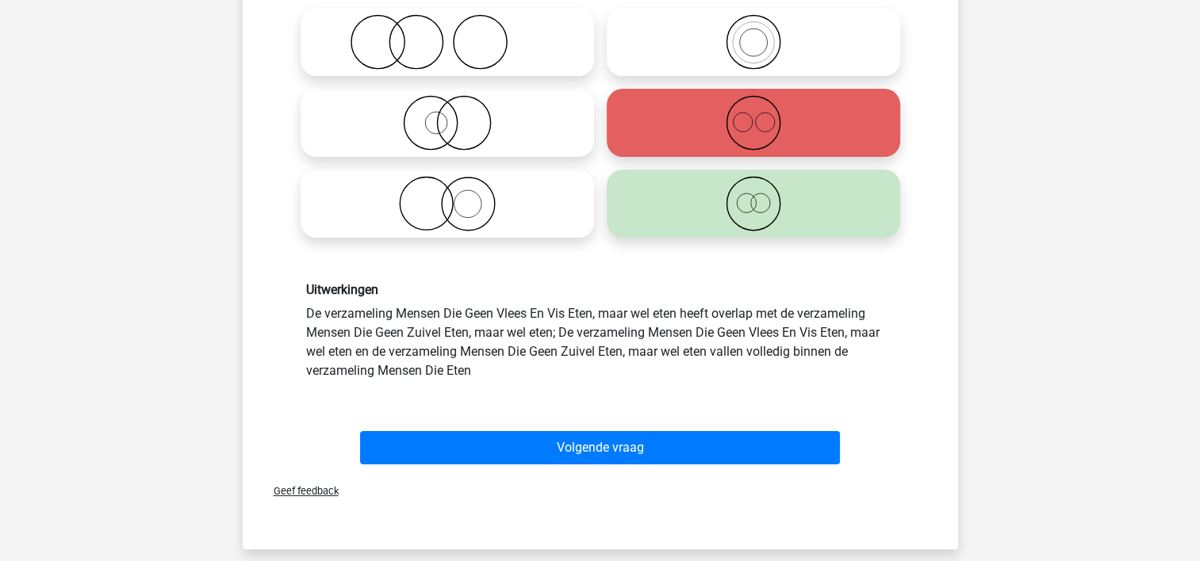
scroll to position [245, 0]
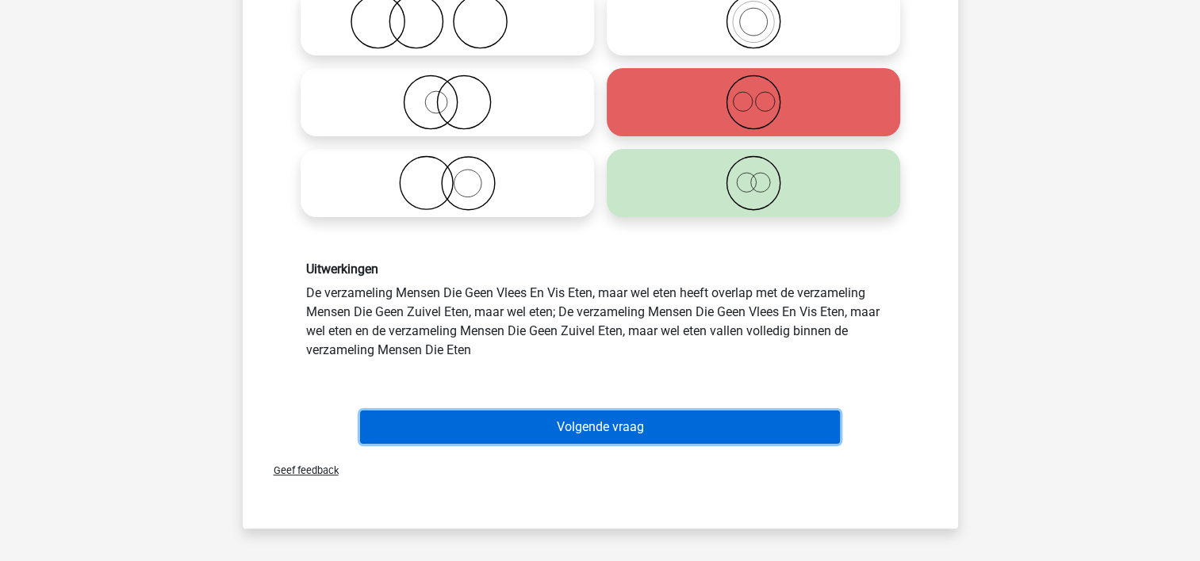
click at [771, 418] on button "Volgende vraag" at bounding box center [600, 427] width 480 height 33
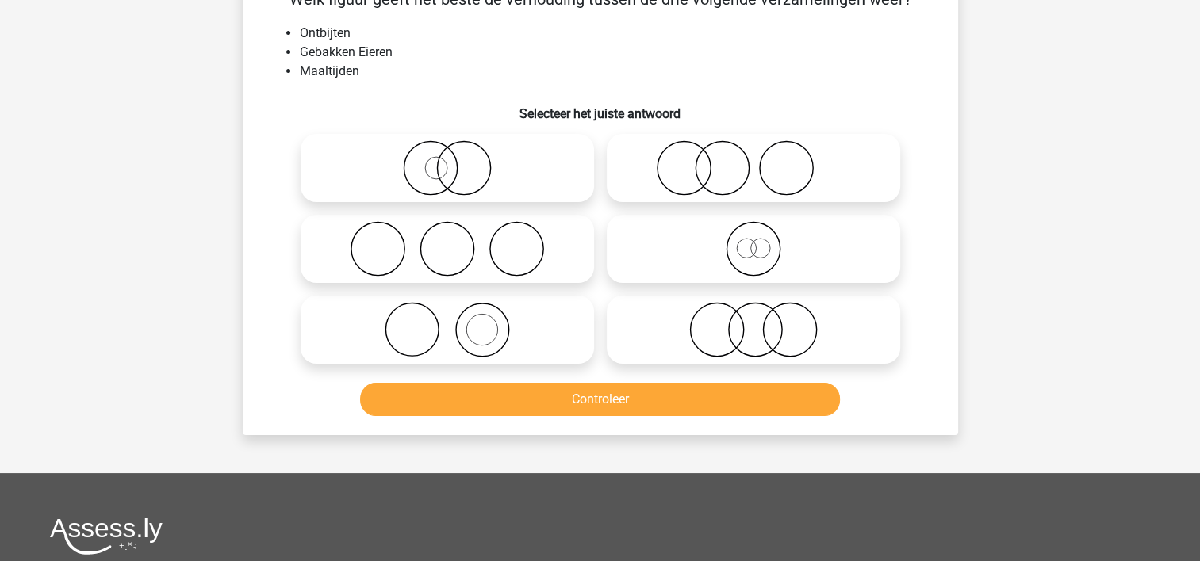
scroll to position [73, 0]
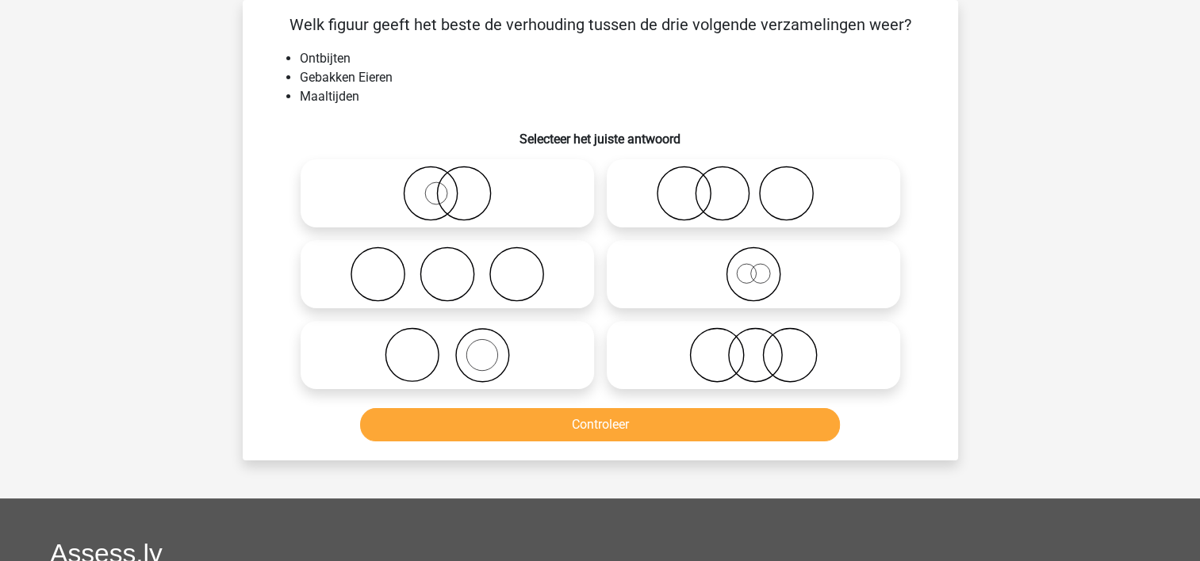
click at [658, 349] on icon at bounding box center [753, 354] width 281 height 55
click at [753, 347] on input "radio" at bounding box center [758, 342] width 10 height 10
radio input "true"
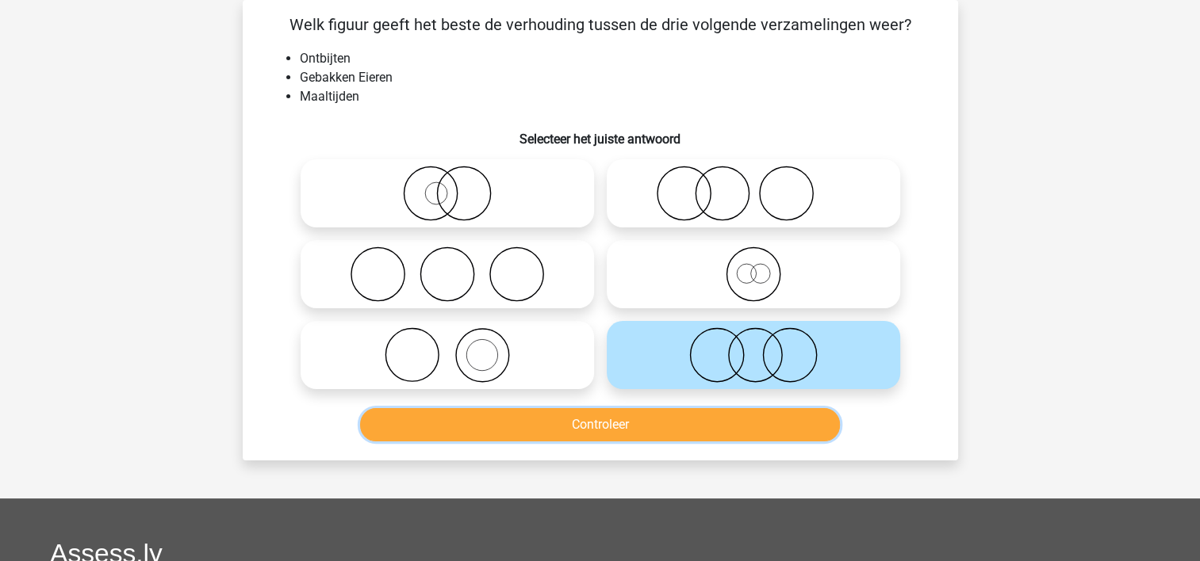
click at [637, 418] on button "Controleer" at bounding box center [600, 424] width 480 height 33
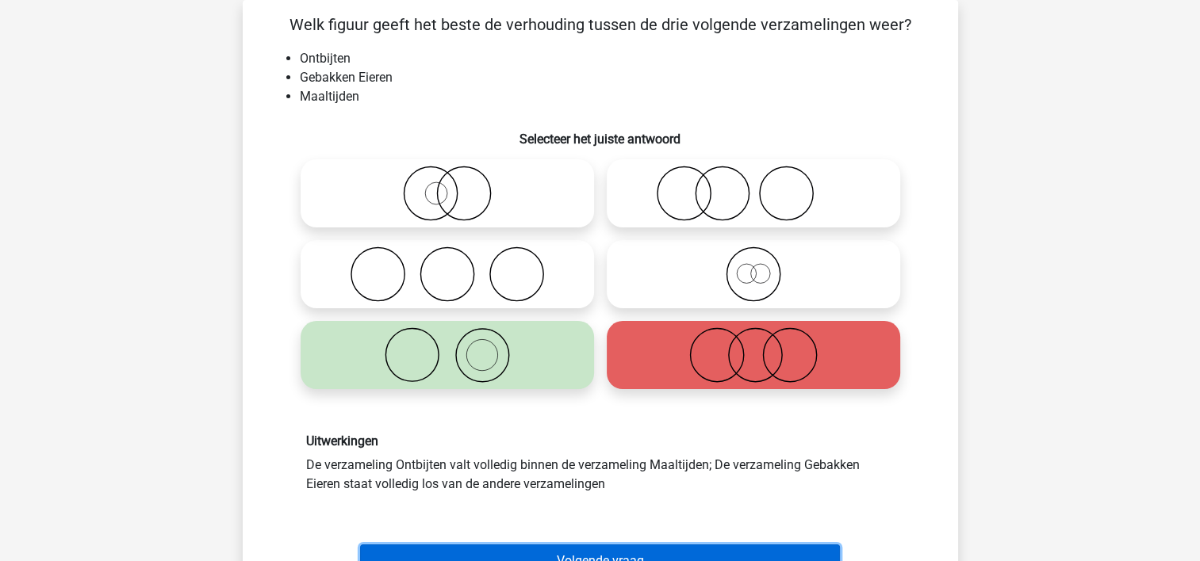
click at [641, 549] on button "Volgende vraag" at bounding box center [600, 561] width 480 height 33
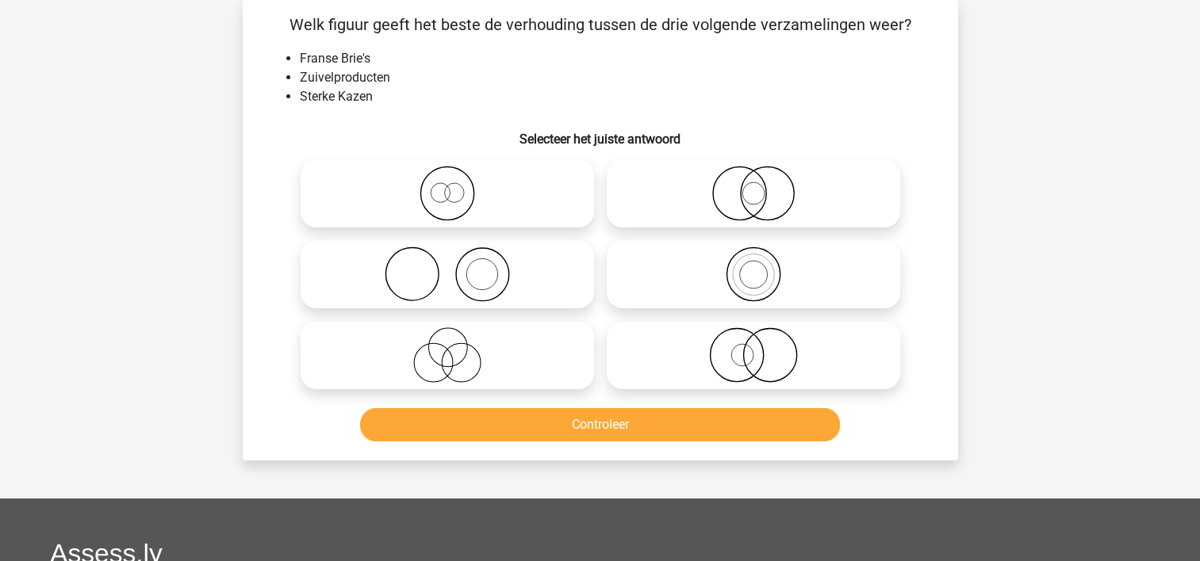
click at [637, 257] on icon at bounding box center [753, 274] width 281 height 55
click at [753, 257] on input "radio" at bounding box center [758, 261] width 10 height 10
radio input "true"
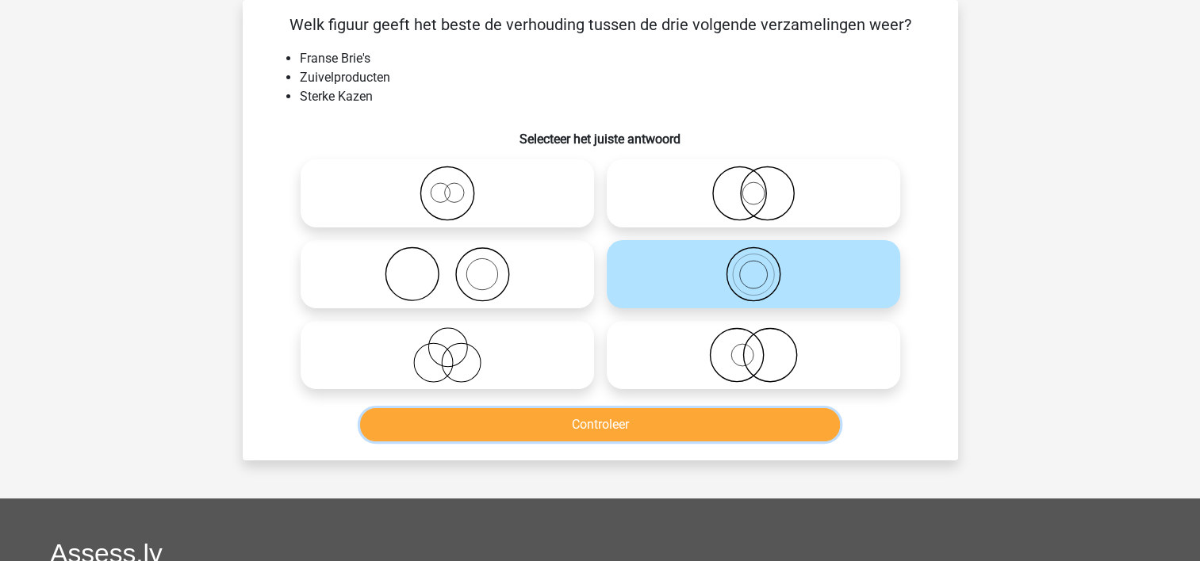
click at [617, 417] on button "Controleer" at bounding box center [600, 424] width 480 height 33
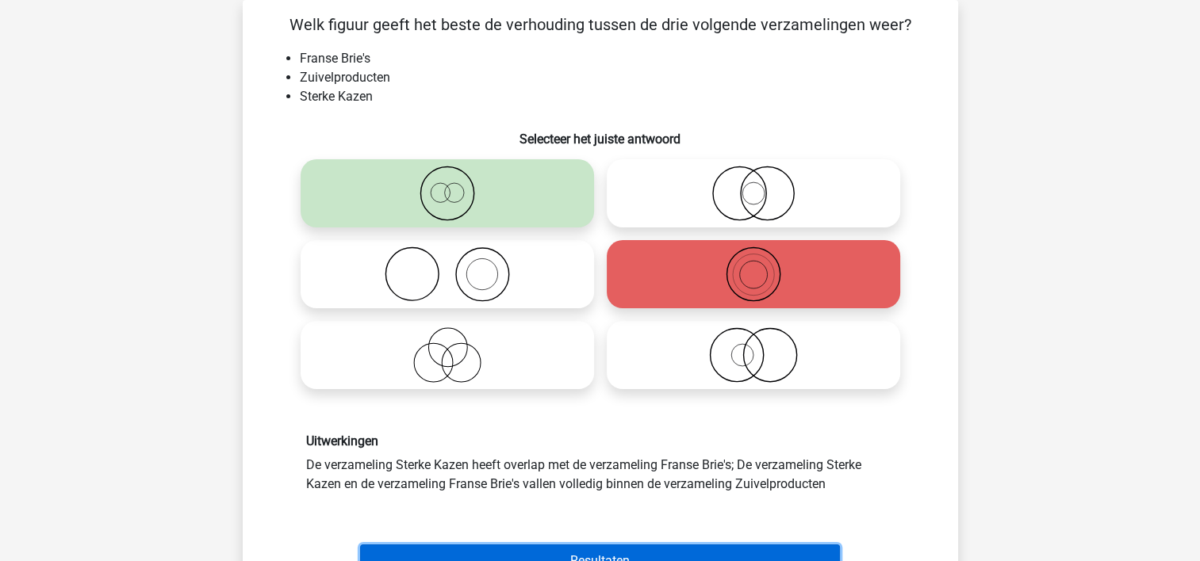
click at [557, 549] on button "Resultaten" at bounding box center [600, 561] width 480 height 33
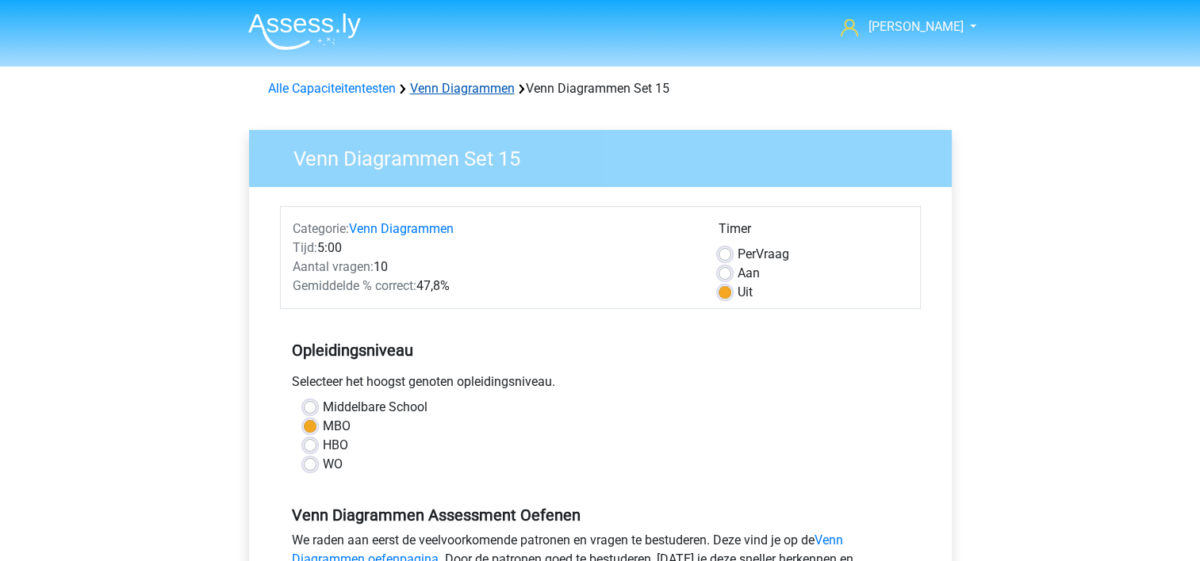
click at [466, 86] on link "Venn Diagrammen" at bounding box center [462, 88] width 105 height 15
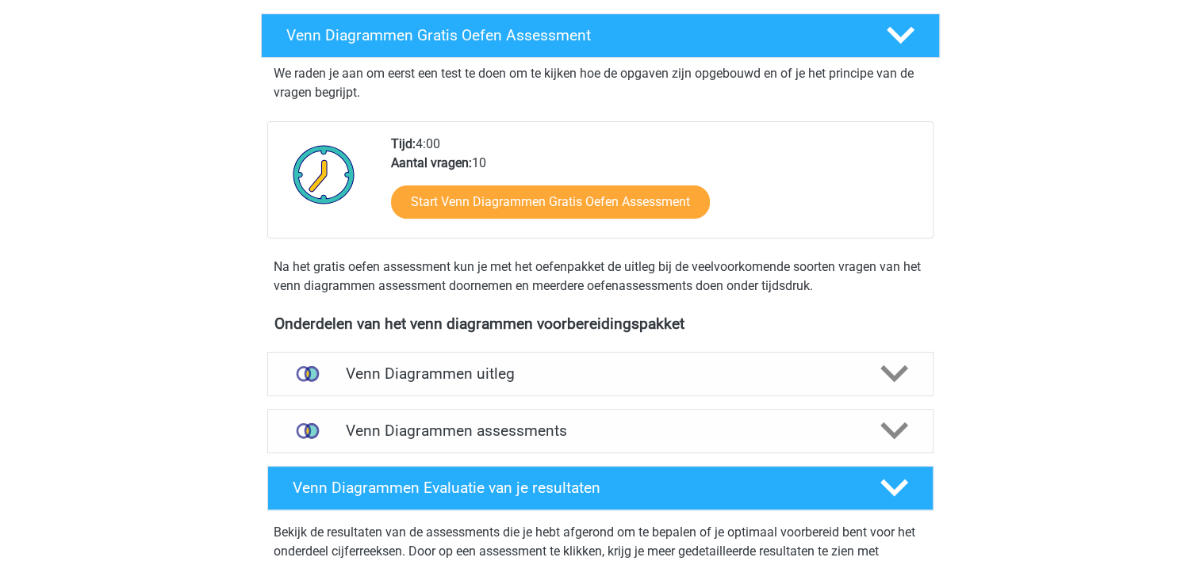
scroll to position [388, 0]
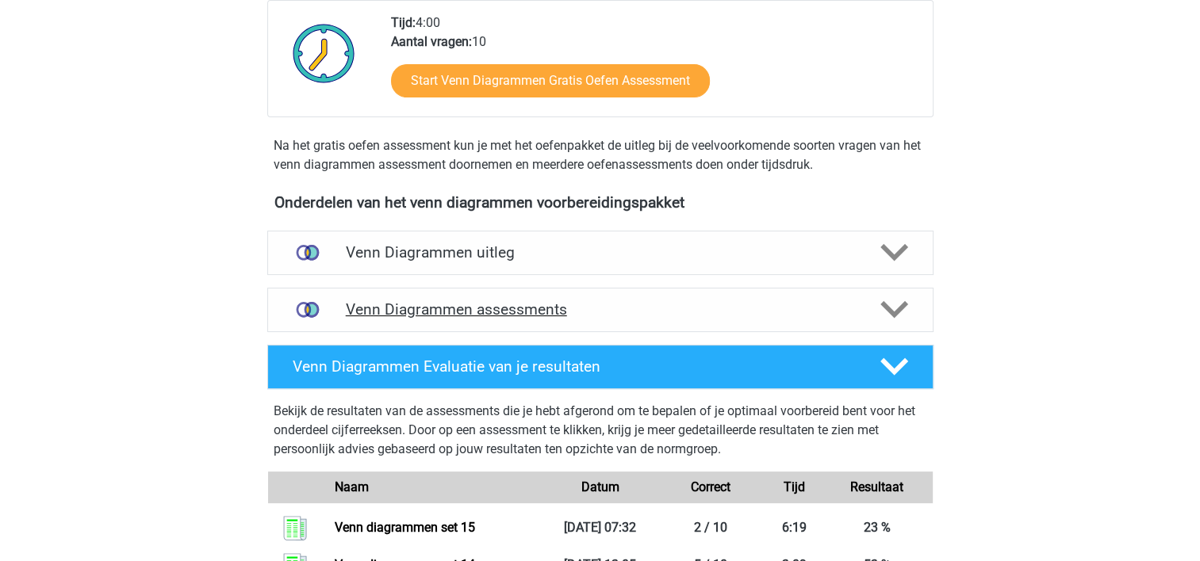
click at [899, 314] on icon at bounding box center [894, 310] width 28 height 28
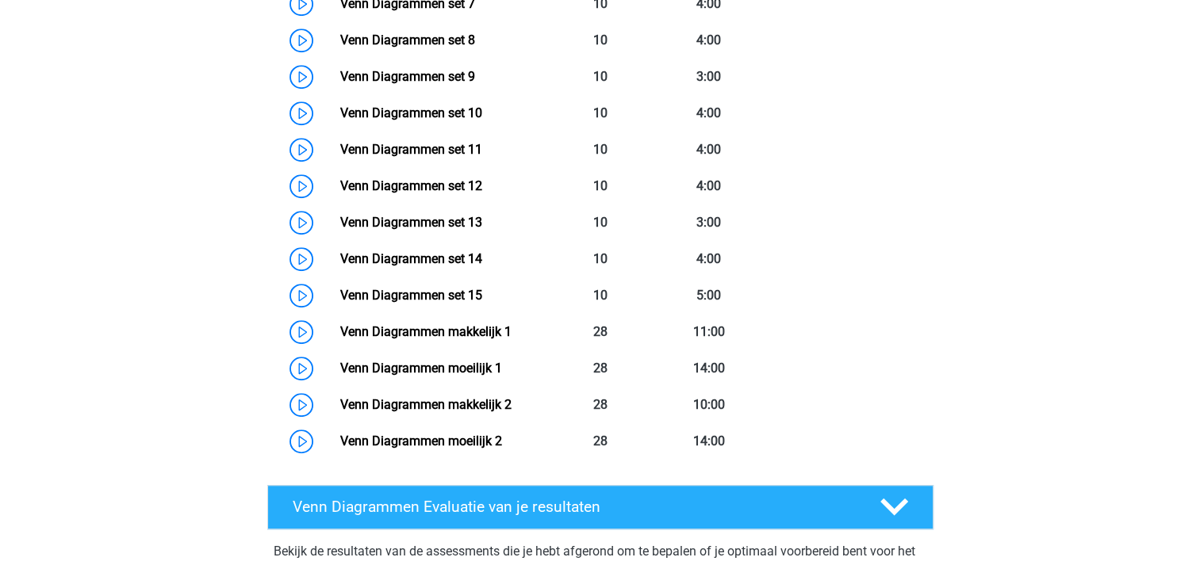
scroll to position [1069, 0]
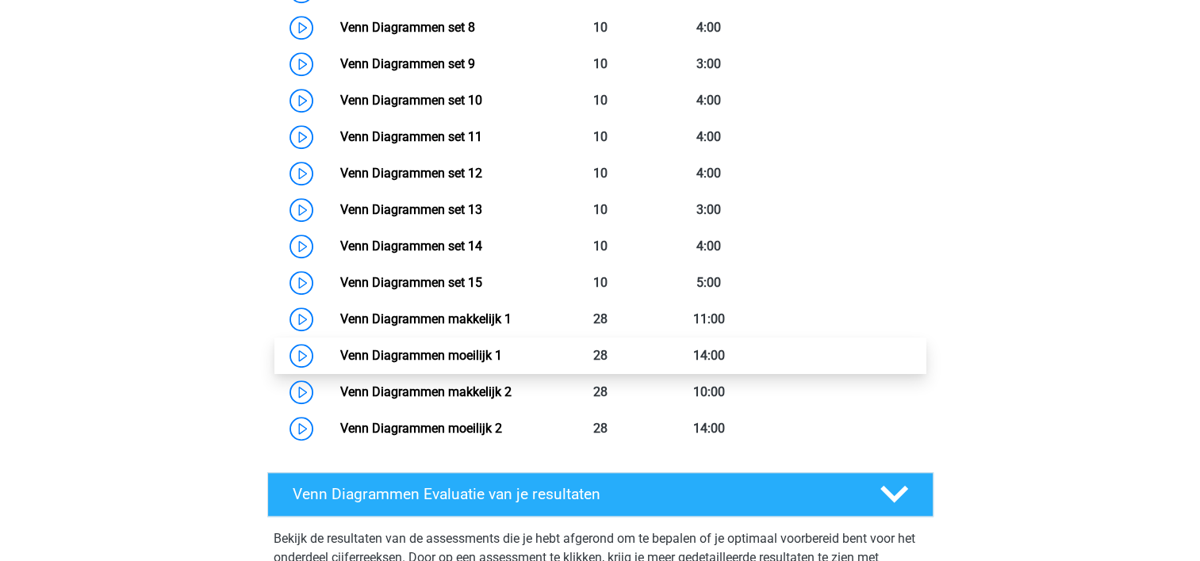
click at [425, 355] on link "Venn Diagrammen moeilijk 1" at bounding box center [421, 355] width 162 height 15
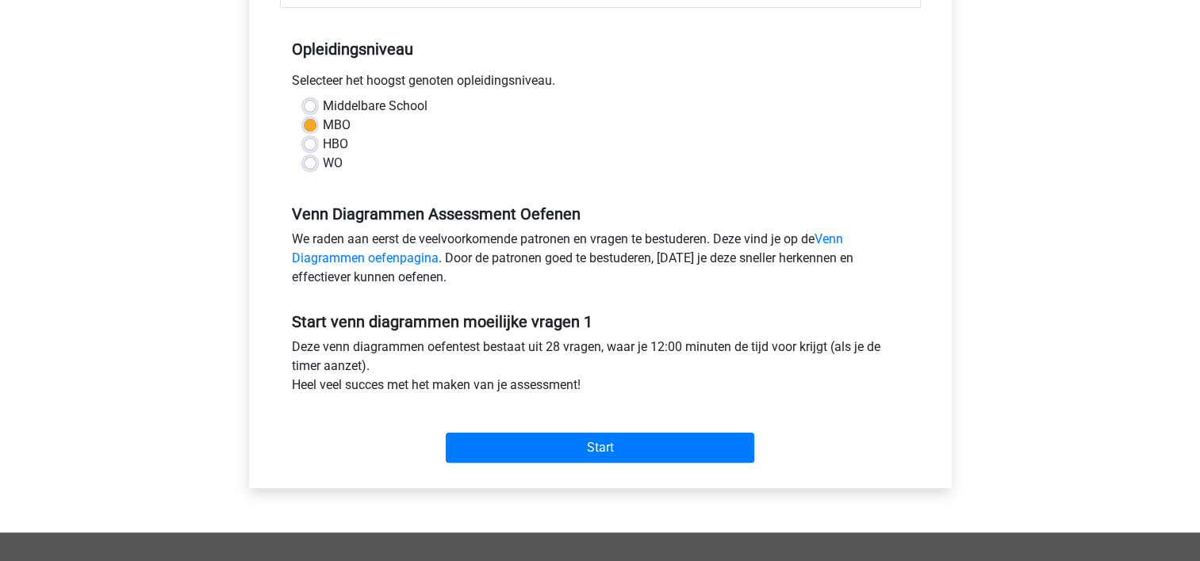
scroll to position [303, 0]
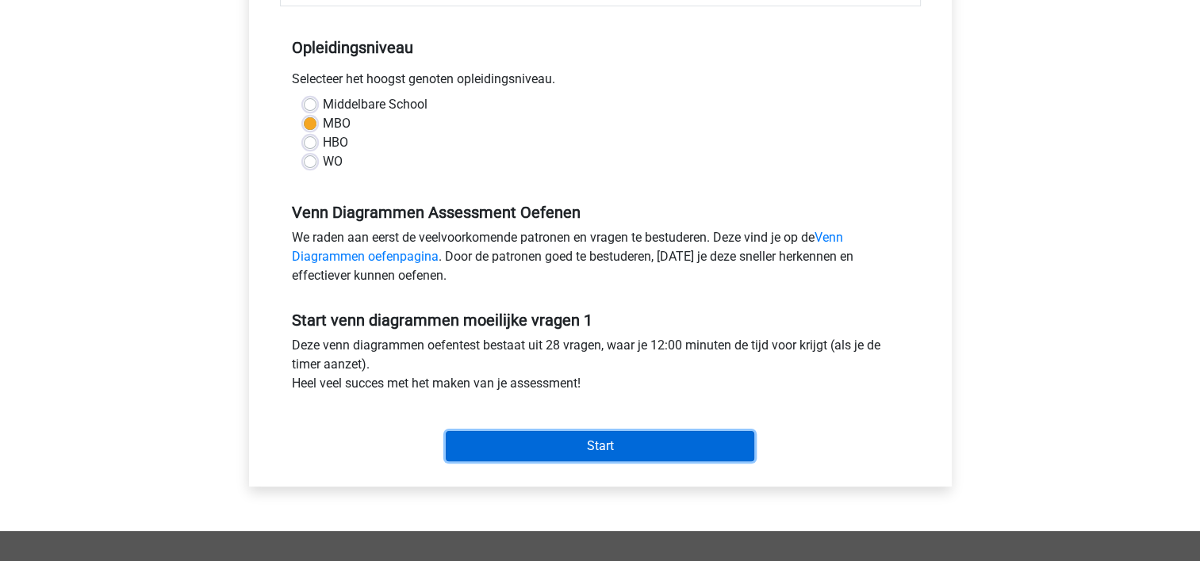
click at [718, 450] on input "Start" at bounding box center [600, 446] width 308 height 30
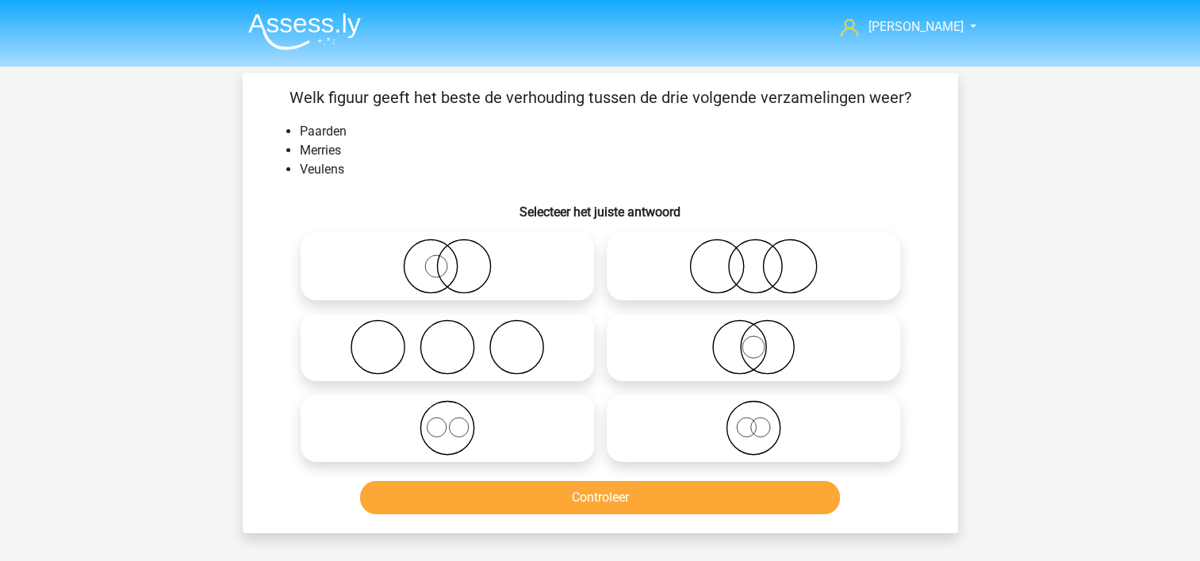
click at [668, 339] on icon at bounding box center [753, 347] width 281 height 55
click at [753, 339] on input "radio" at bounding box center [758, 334] width 10 height 10
radio input "true"
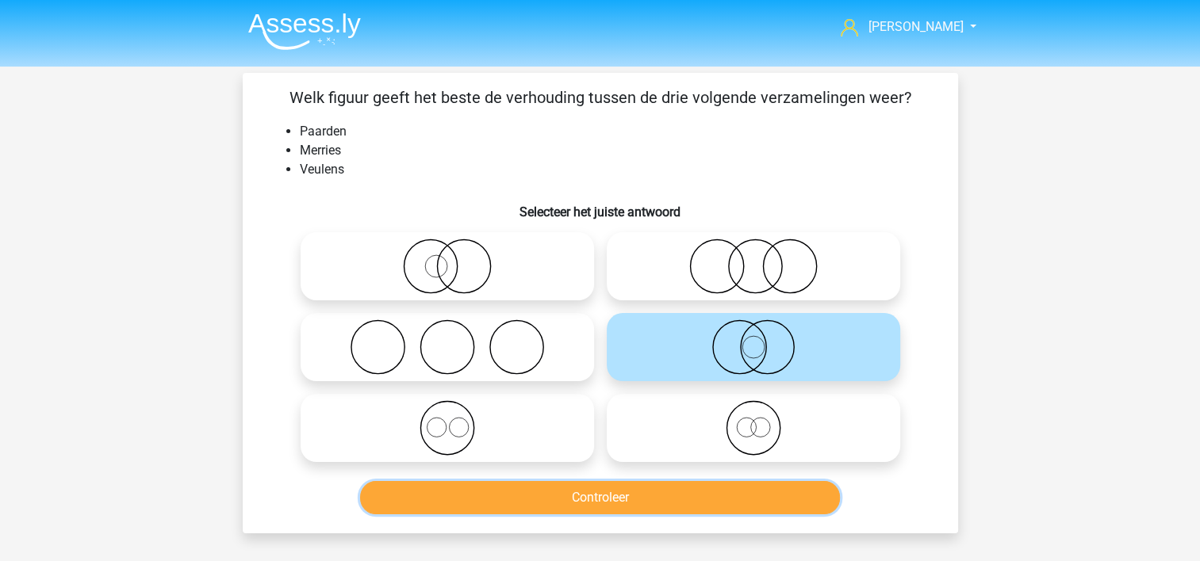
click at [634, 492] on button "Controleer" at bounding box center [600, 497] width 480 height 33
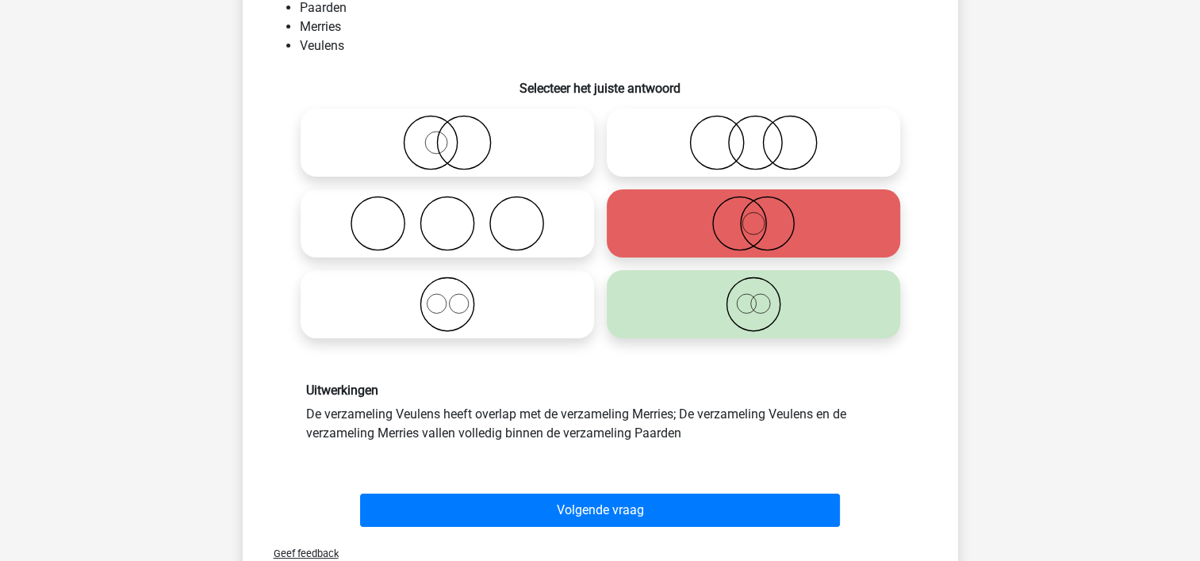
scroll to position [130, 0]
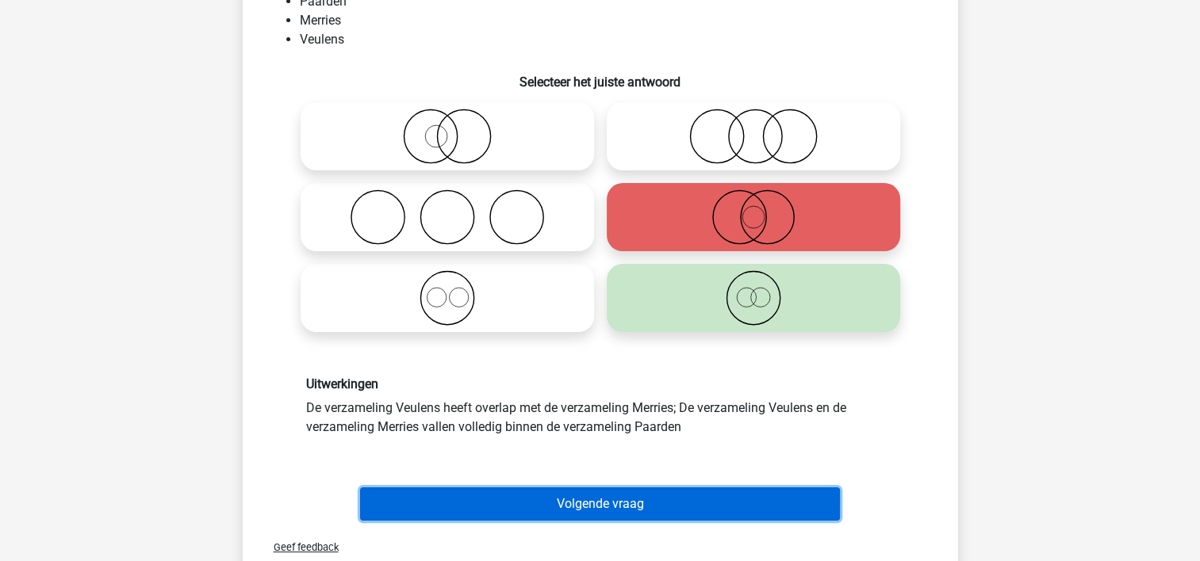
click at [782, 489] on button "Volgende vraag" at bounding box center [600, 504] width 480 height 33
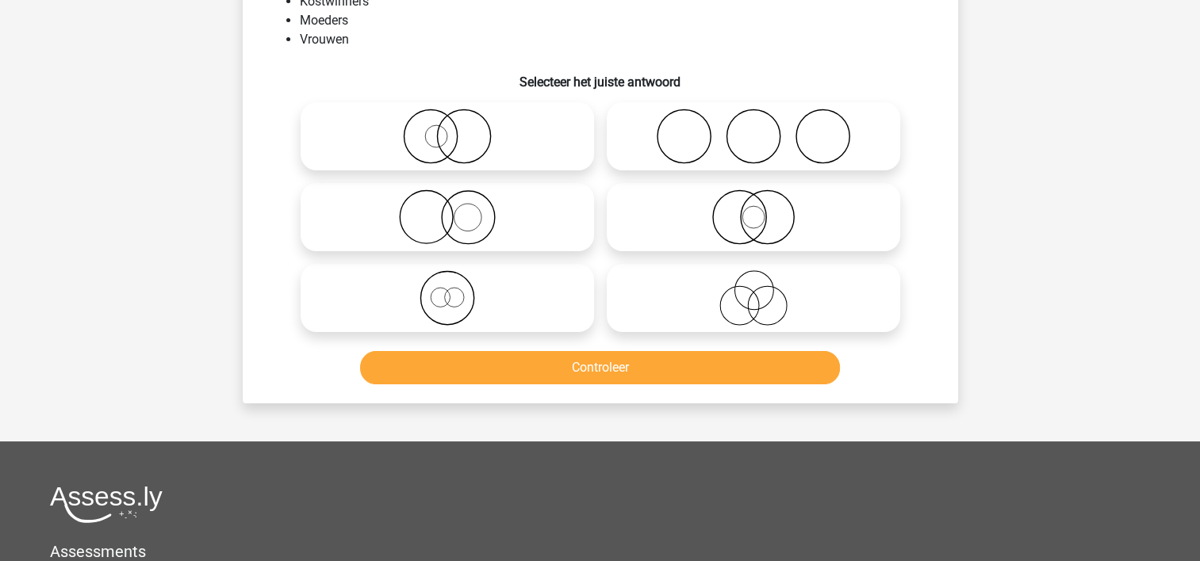
scroll to position [73, 0]
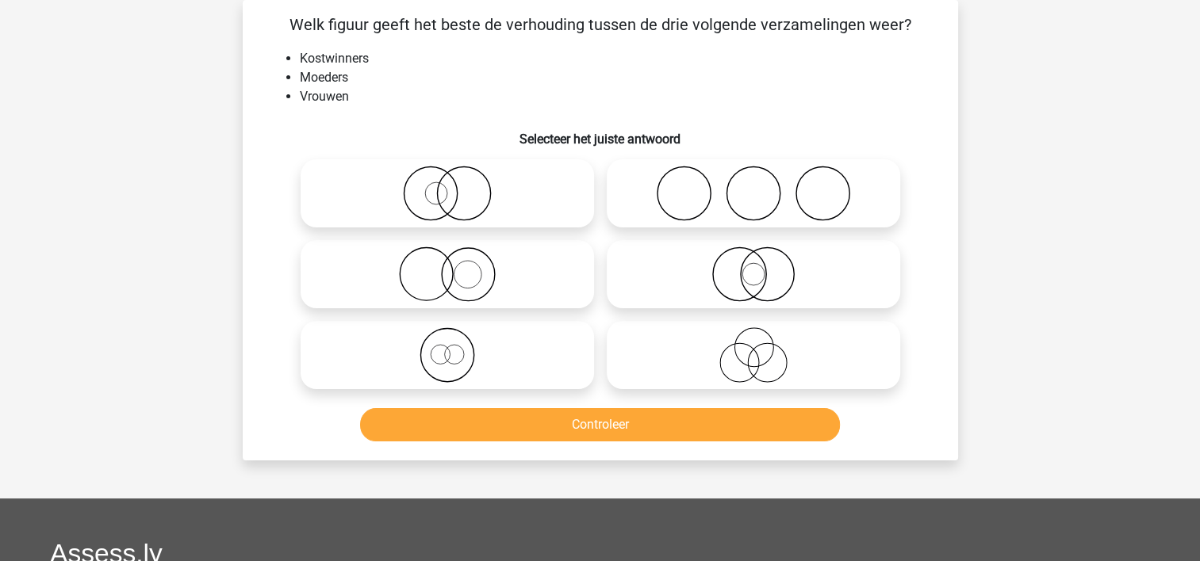
click at [356, 184] on icon at bounding box center [447, 193] width 281 height 55
click at [447, 184] on input "radio" at bounding box center [452, 180] width 10 height 10
radio input "true"
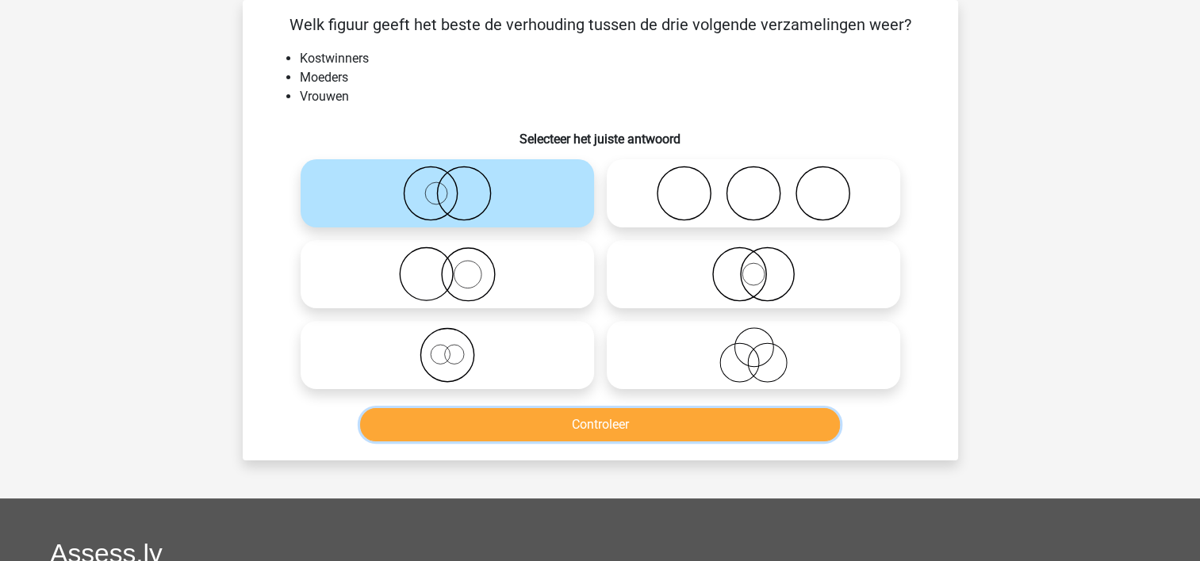
click at [433, 415] on button "Controleer" at bounding box center [600, 424] width 480 height 33
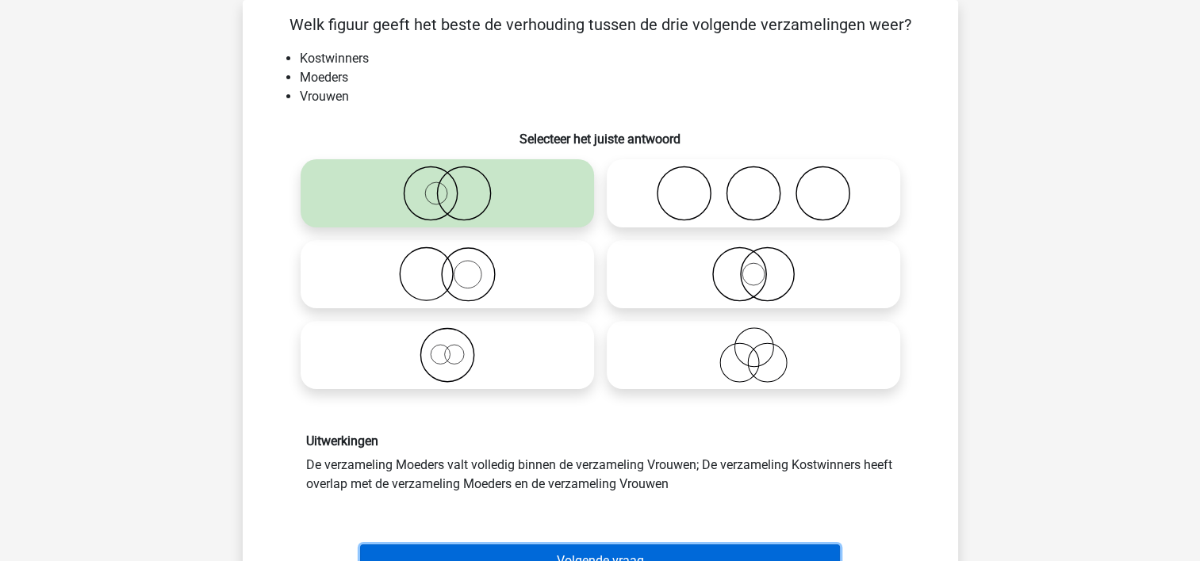
click at [479, 548] on button "Volgende vraag" at bounding box center [600, 561] width 480 height 33
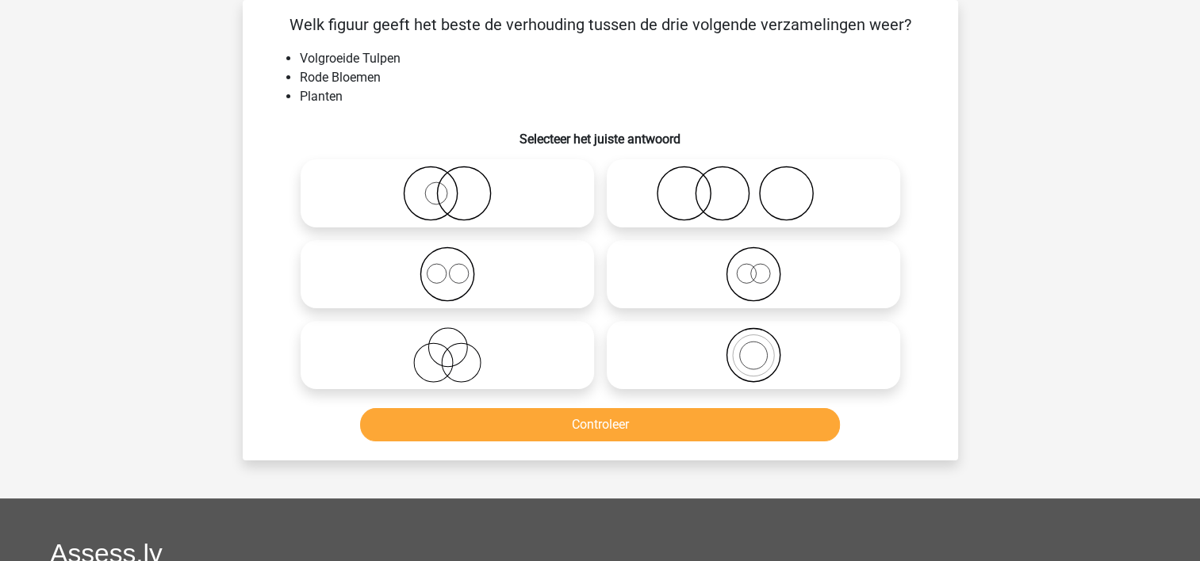
click at [689, 259] on icon at bounding box center [753, 274] width 281 height 55
click at [753, 259] on input "radio" at bounding box center [758, 261] width 10 height 10
radio input "true"
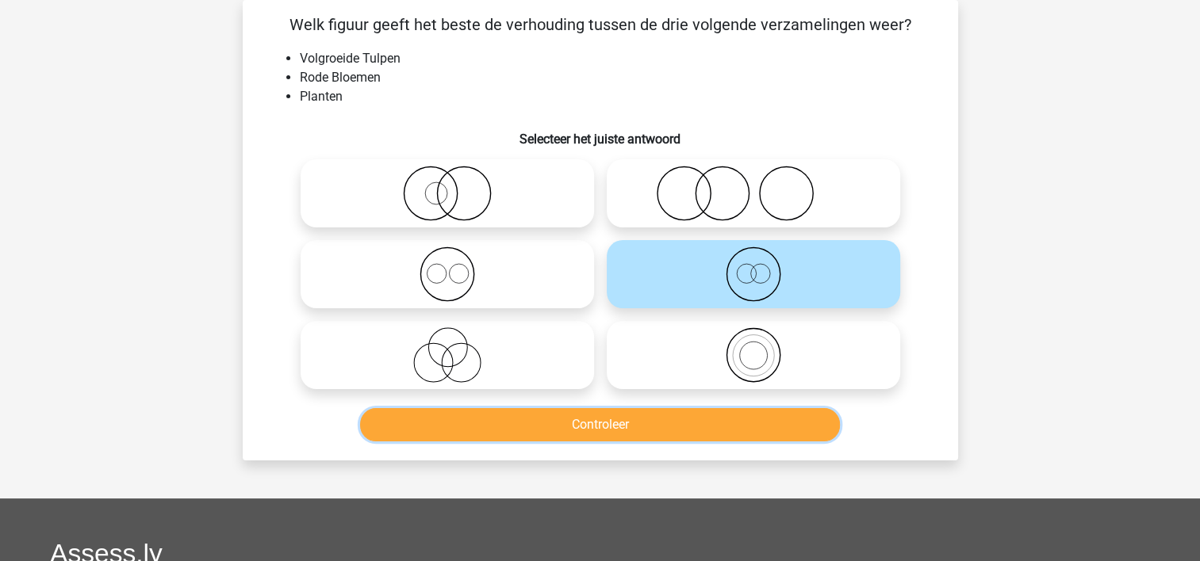
click at [641, 419] on button "Controleer" at bounding box center [600, 424] width 480 height 33
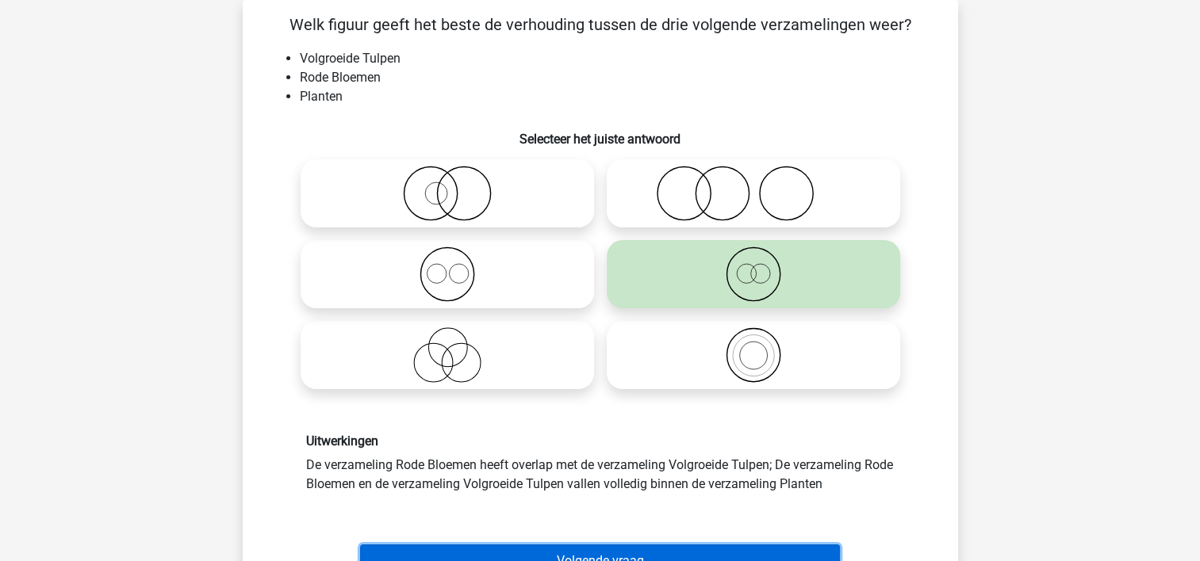
click at [631, 550] on button "Volgende vraag" at bounding box center [600, 561] width 480 height 33
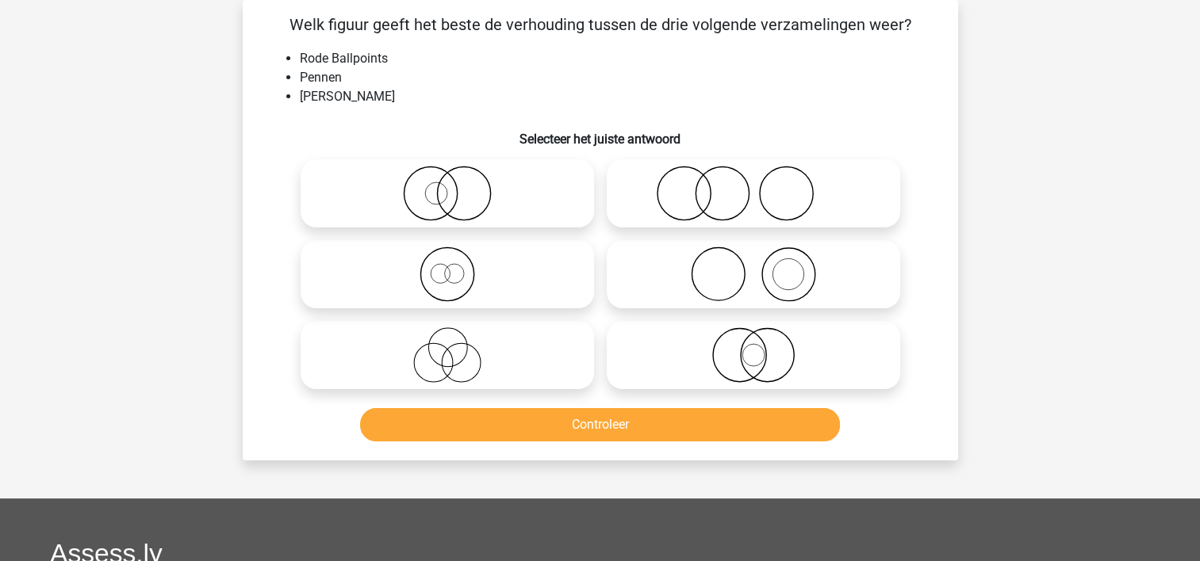
click at [354, 178] on icon at bounding box center [447, 193] width 281 height 55
click at [447, 178] on input "radio" at bounding box center [452, 180] width 10 height 10
radio input "true"
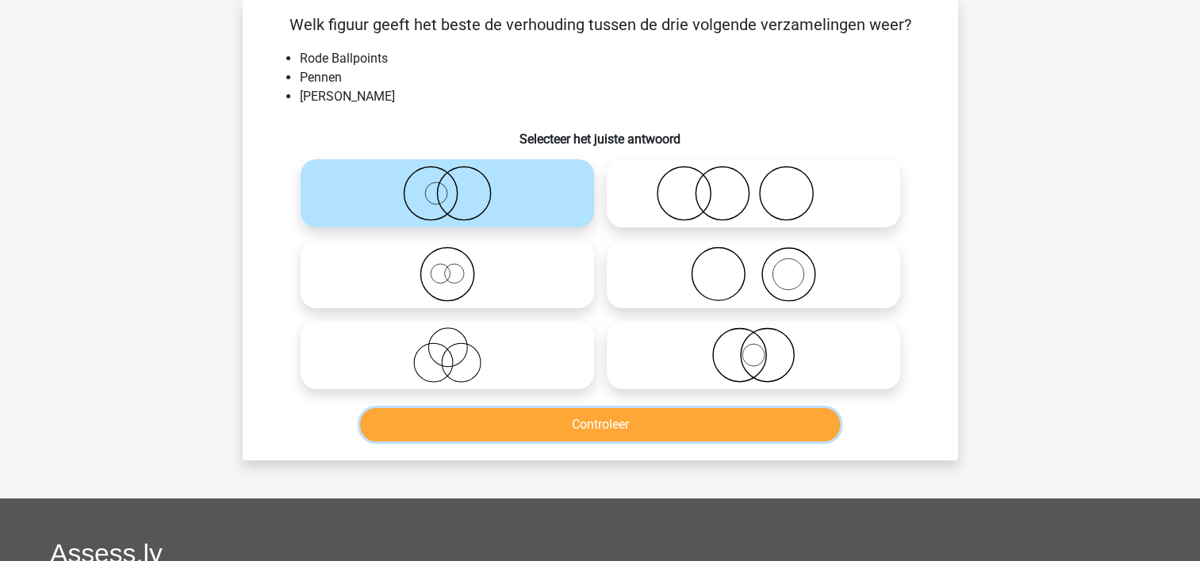
click at [458, 411] on button "Controleer" at bounding box center [600, 424] width 480 height 33
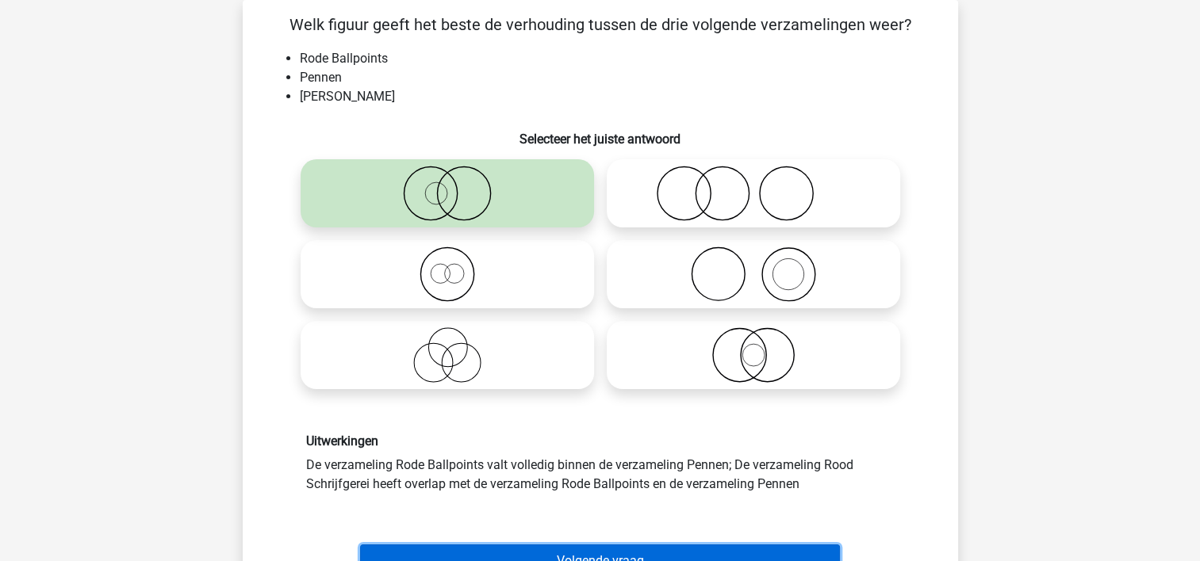
click at [482, 545] on button "Volgende vraag" at bounding box center [600, 561] width 480 height 33
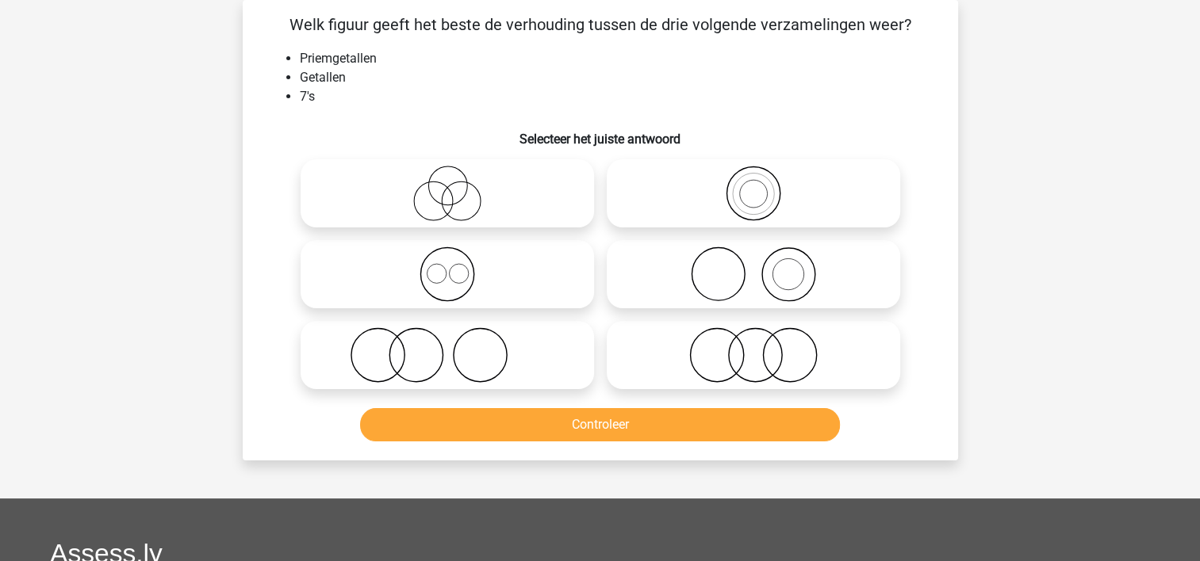
click at [631, 198] on icon at bounding box center [753, 193] width 281 height 55
click at [753, 186] on input "radio" at bounding box center [758, 180] width 10 height 10
radio input "true"
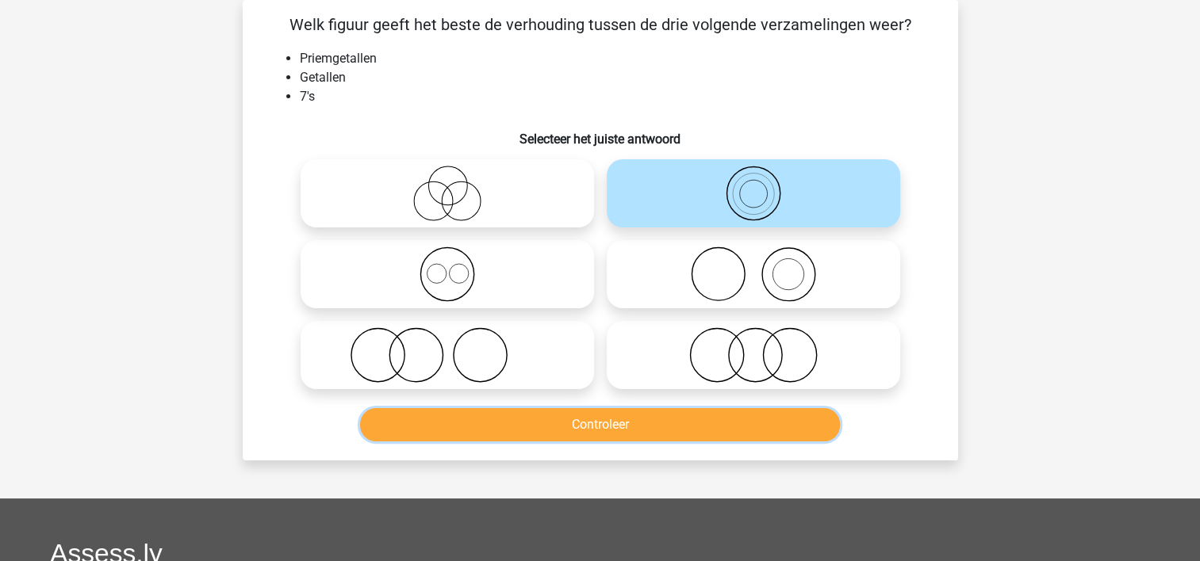
click at [607, 415] on button "Controleer" at bounding box center [600, 424] width 480 height 33
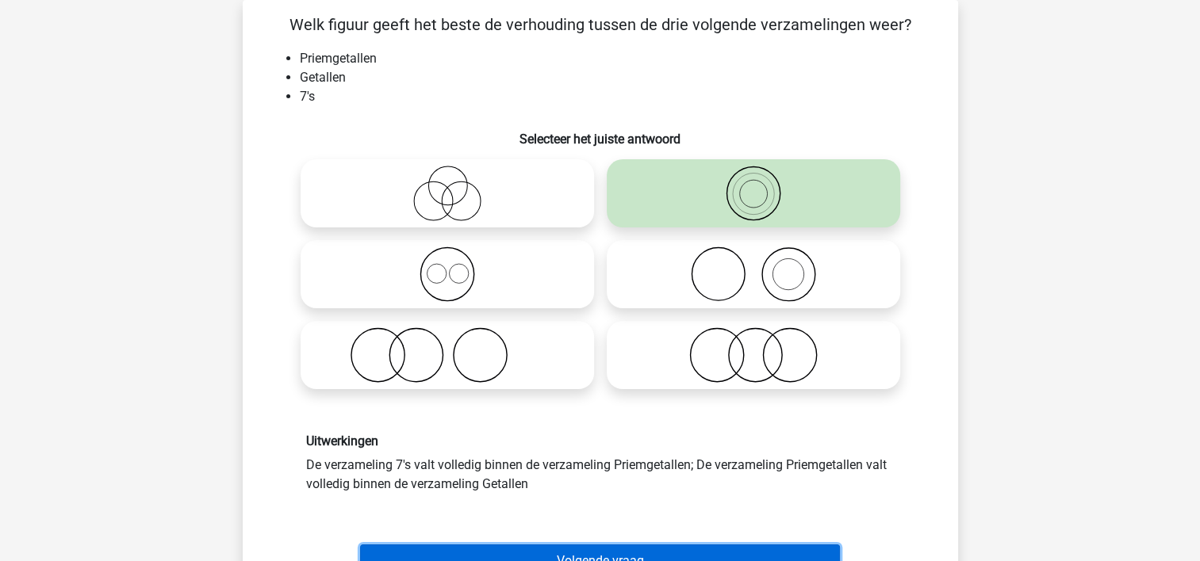
click at [601, 545] on button "Volgende vraag" at bounding box center [600, 561] width 480 height 33
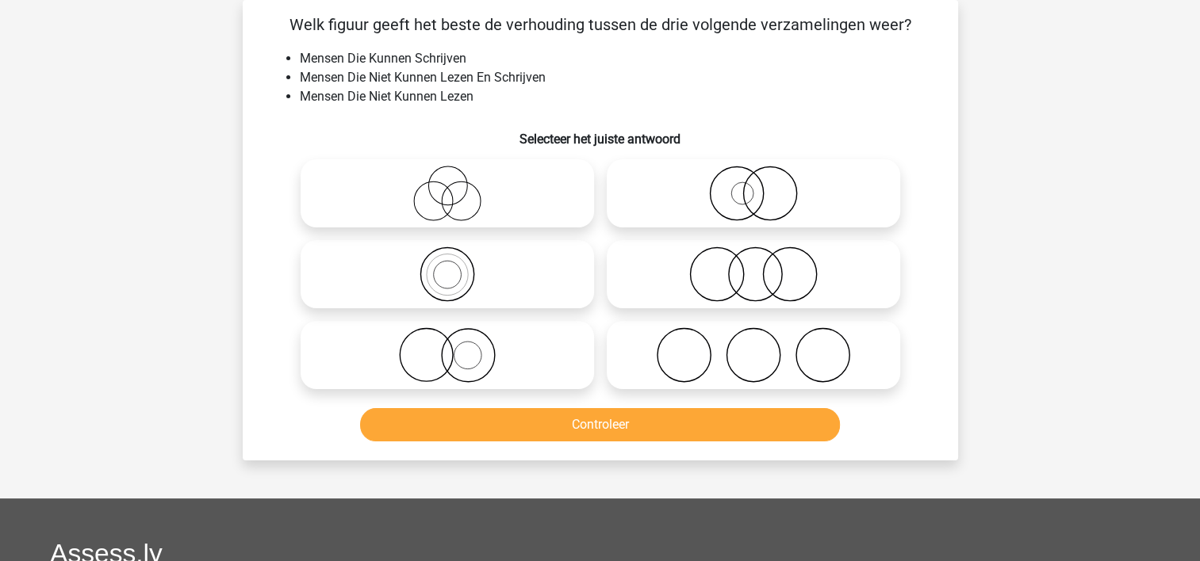
click at [385, 339] on icon at bounding box center [447, 354] width 281 height 55
click at [447, 339] on input "radio" at bounding box center [452, 342] width 10 height 10
radio input "true"
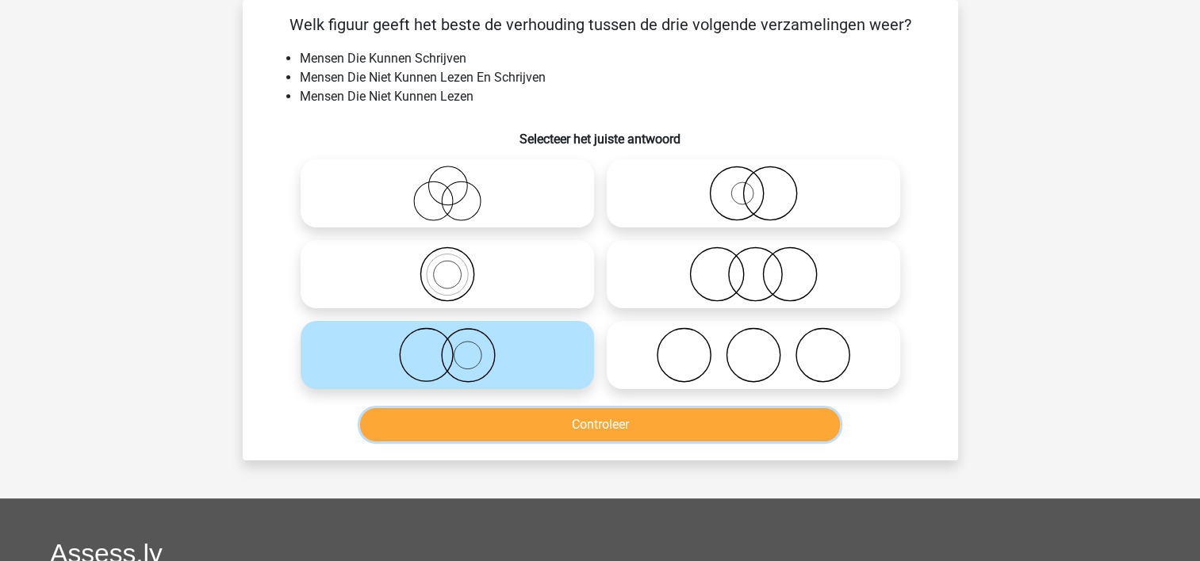
click at [425, 419] on button "Controleer" at bounding box center [600, 424] width 480 height 33
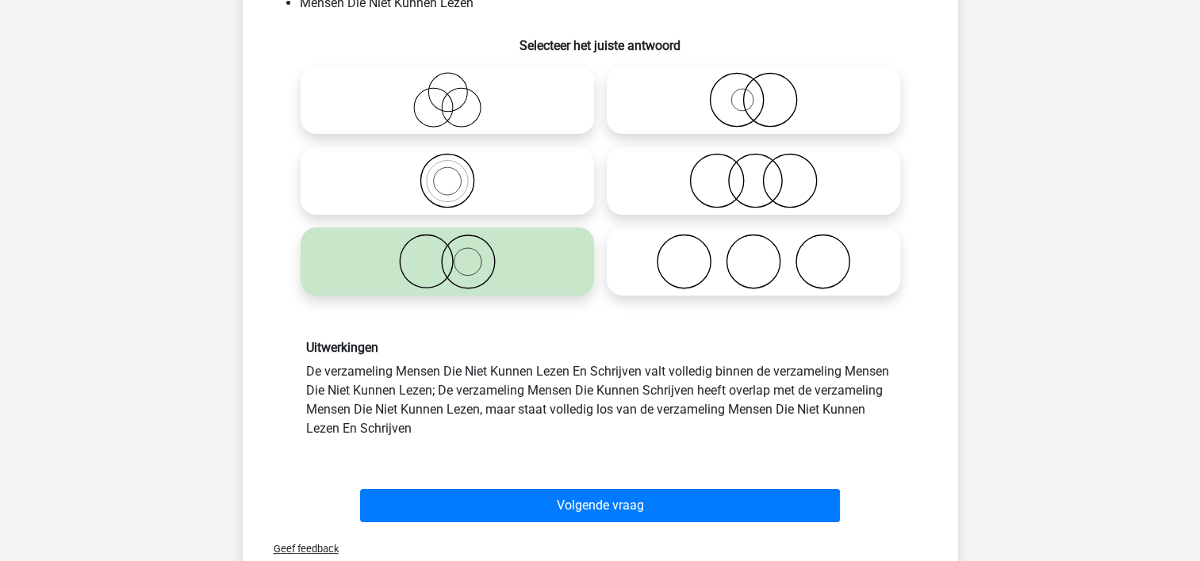
scroll to position [183, 0]
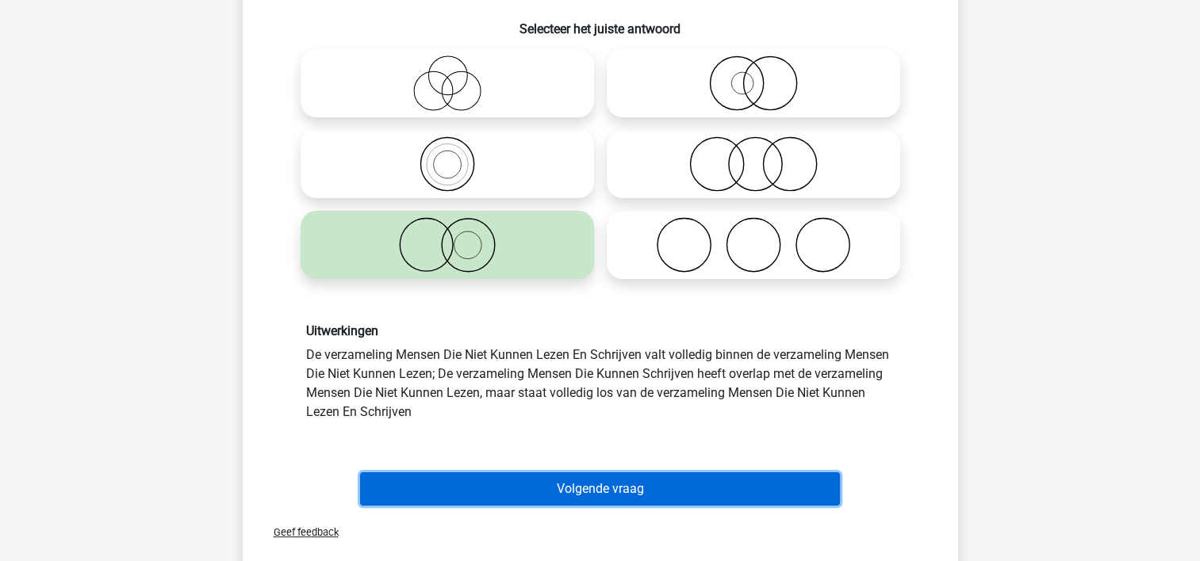
click at [756, 473] on button "Volgende vraag" at bounding box center [600, 489] width 480 height 33
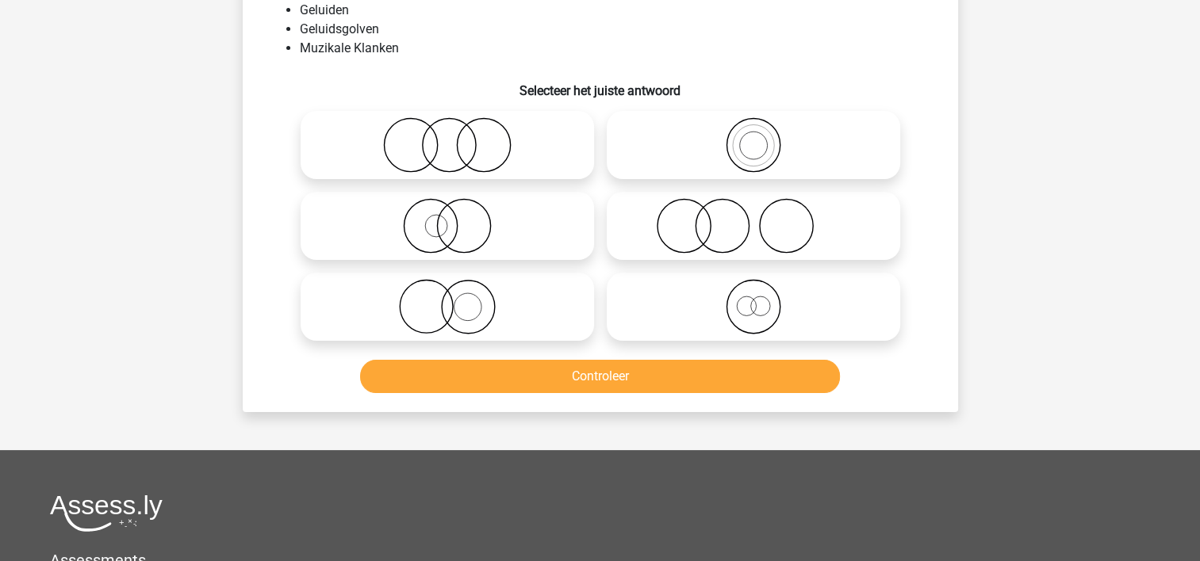
scroll to position [73, 0]
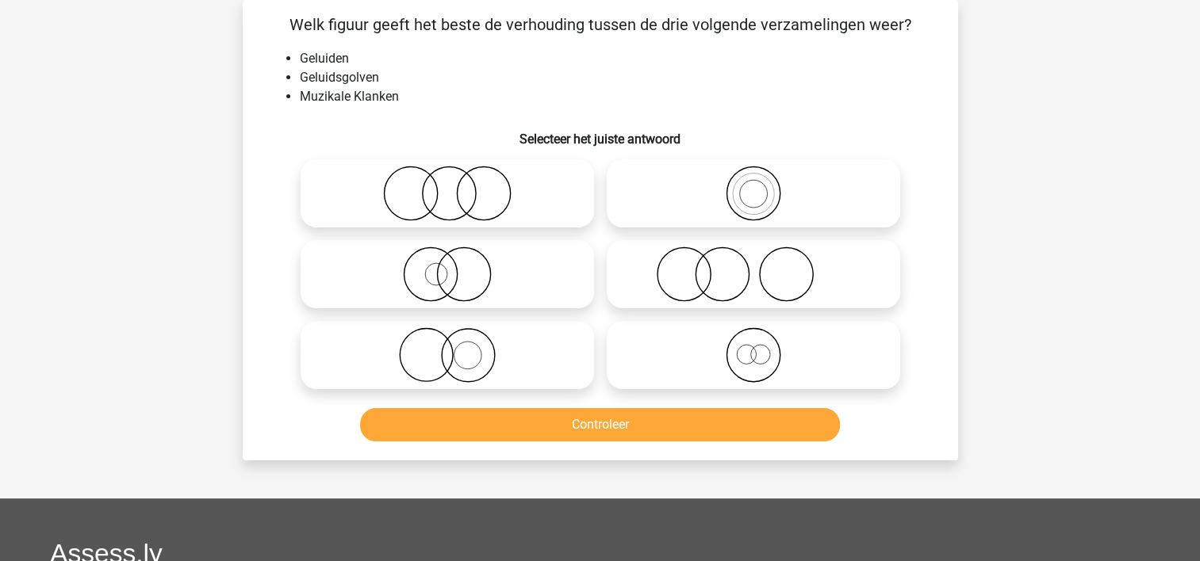
click at [343, 190] on icon at bounding box center [447, 193] width 281 height 55
click at [447, 186] on input "radio" at bounding box center [452, 180] width 10 height 10
radio input "true"
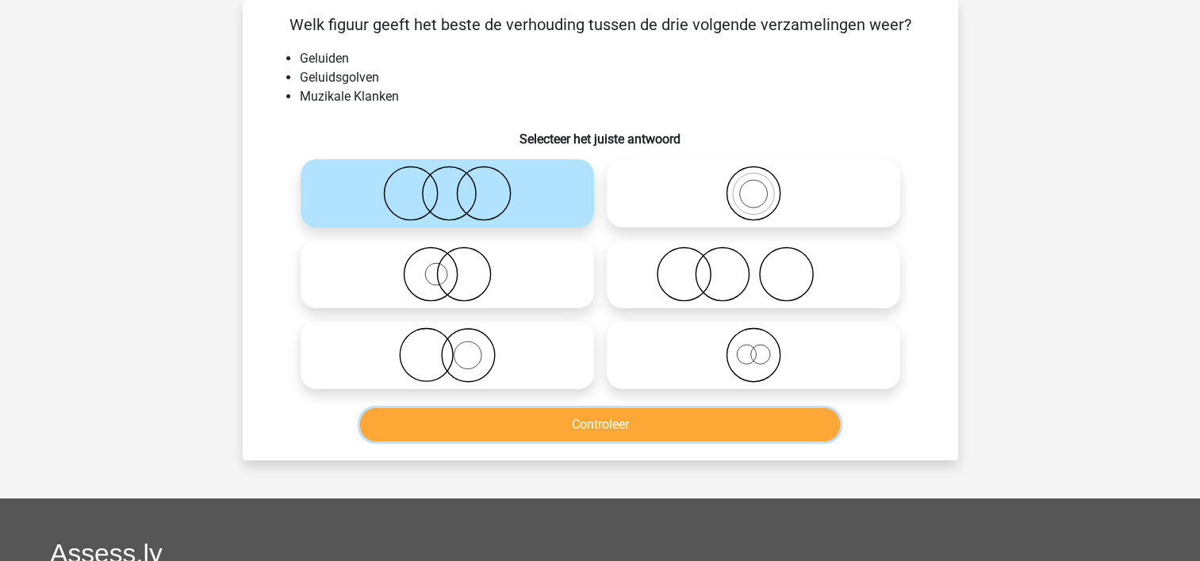
click at [457, 425] on button "Controleer" at bounding box center [600, 424] width 480 height 33
